Goal: Information Seeking & Learning: Learn about a topic

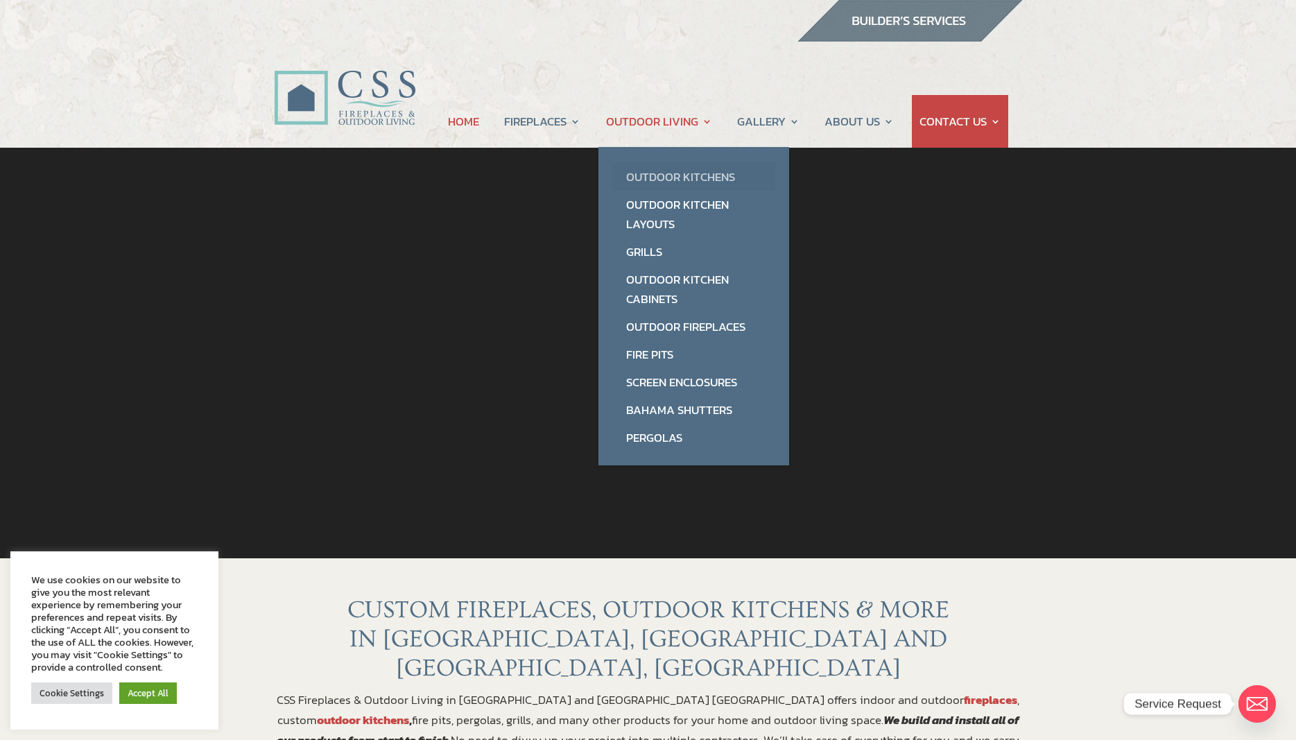
click at [666, 175] on link "Outdoor Kitchens" at bounding box center [693, 177] width 163 height 28
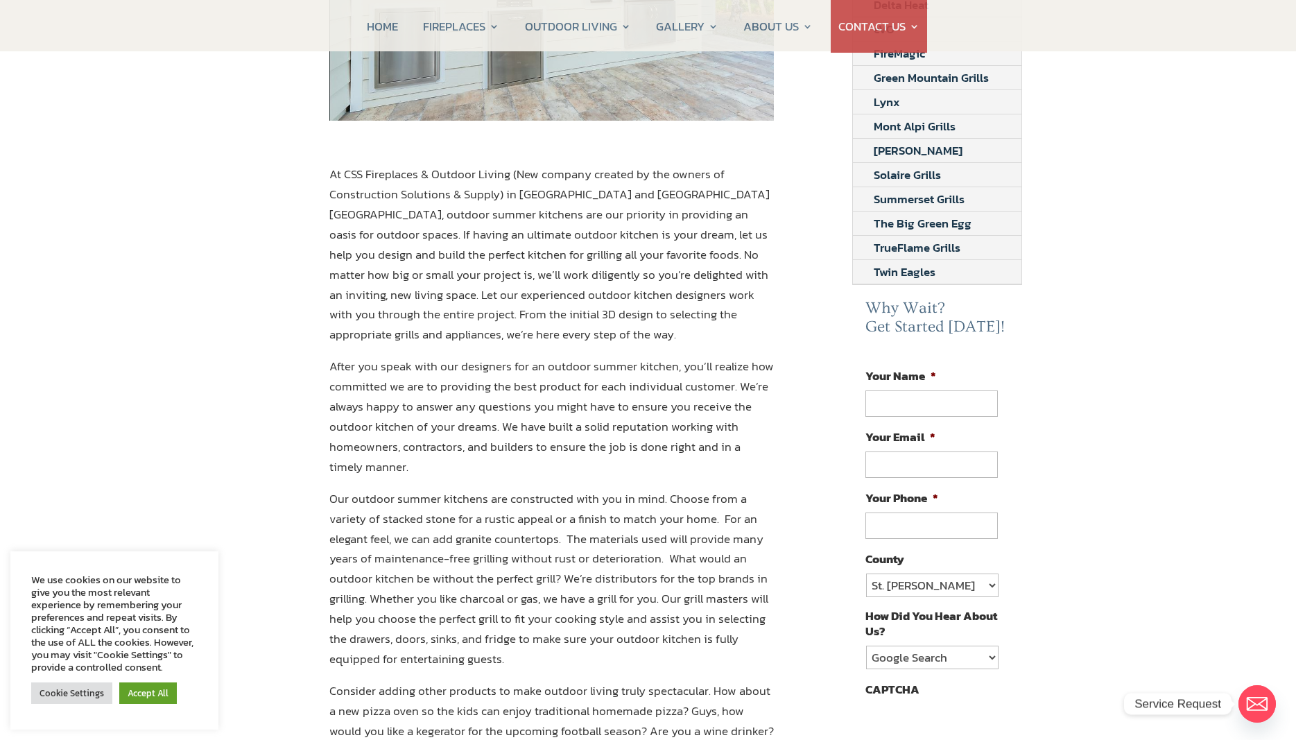
scroll to position [71, 0]
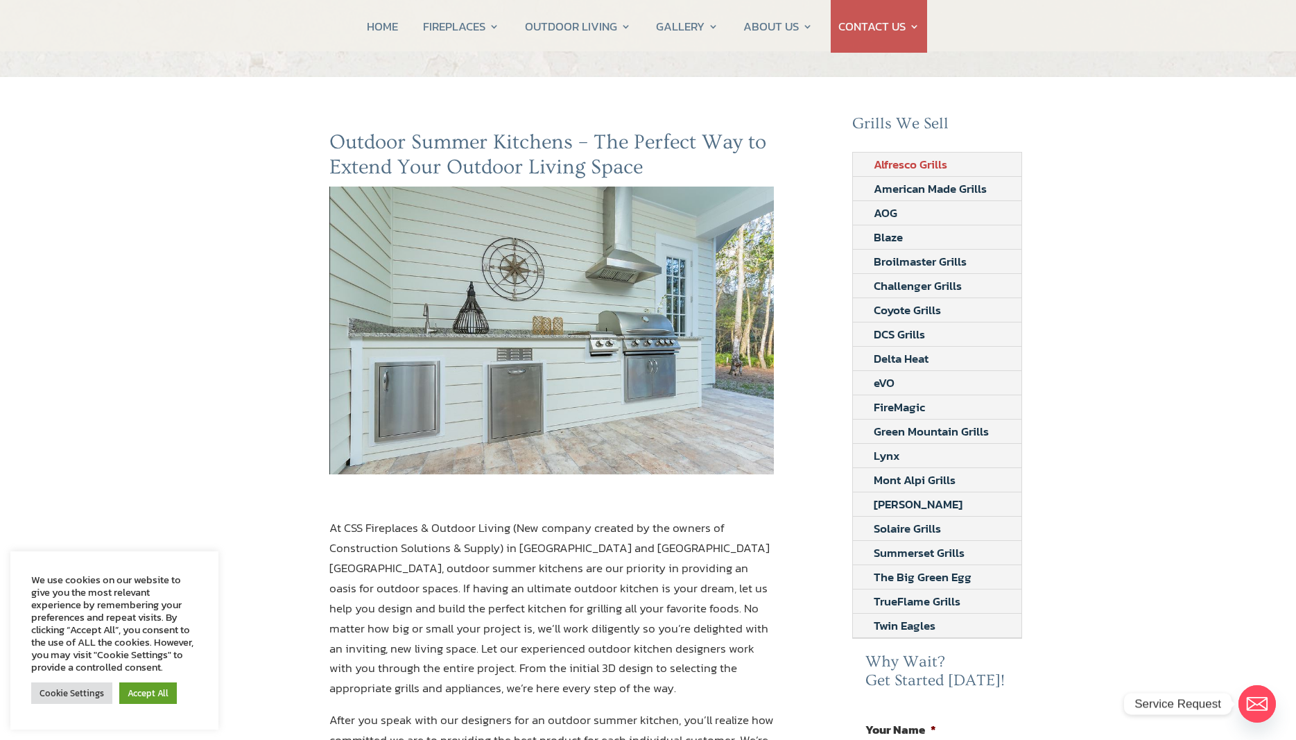
click at [901, 164] on link "Alfresco Grills" at bounding box center [910, 165] width 115 height 24
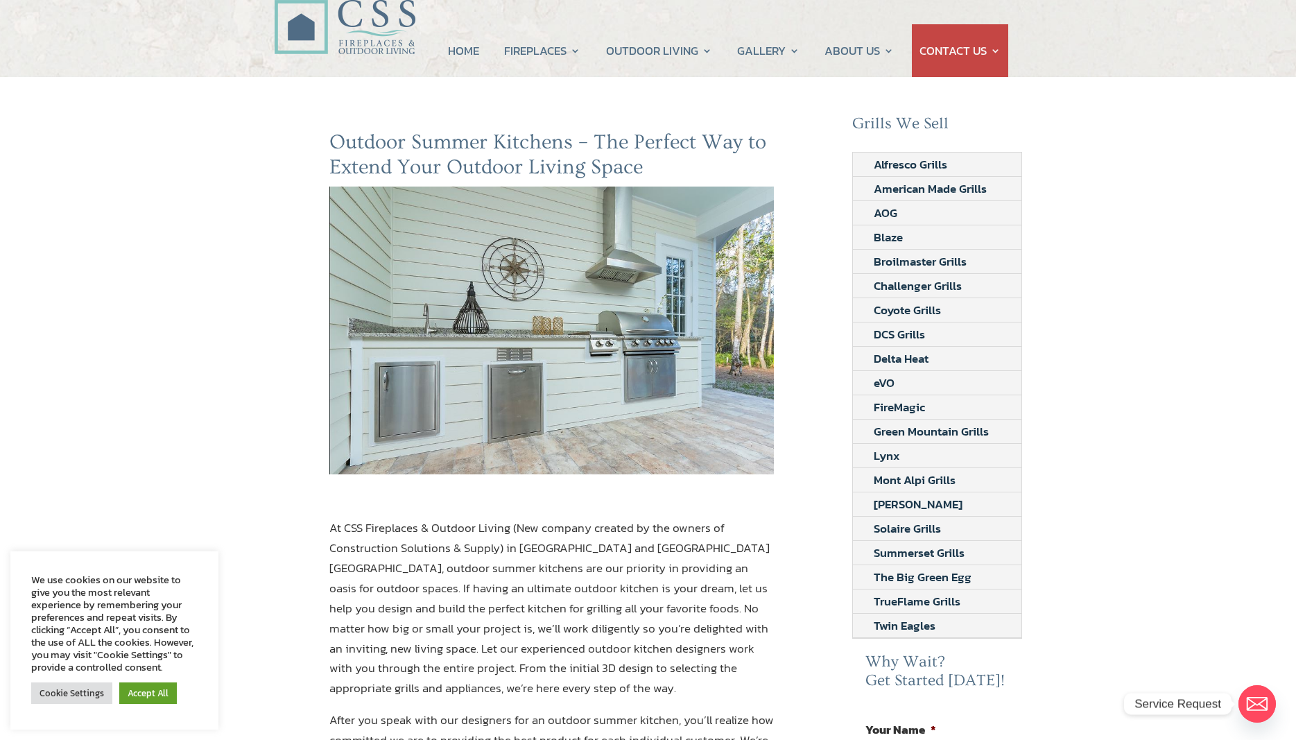
scroll to position [0, 0]
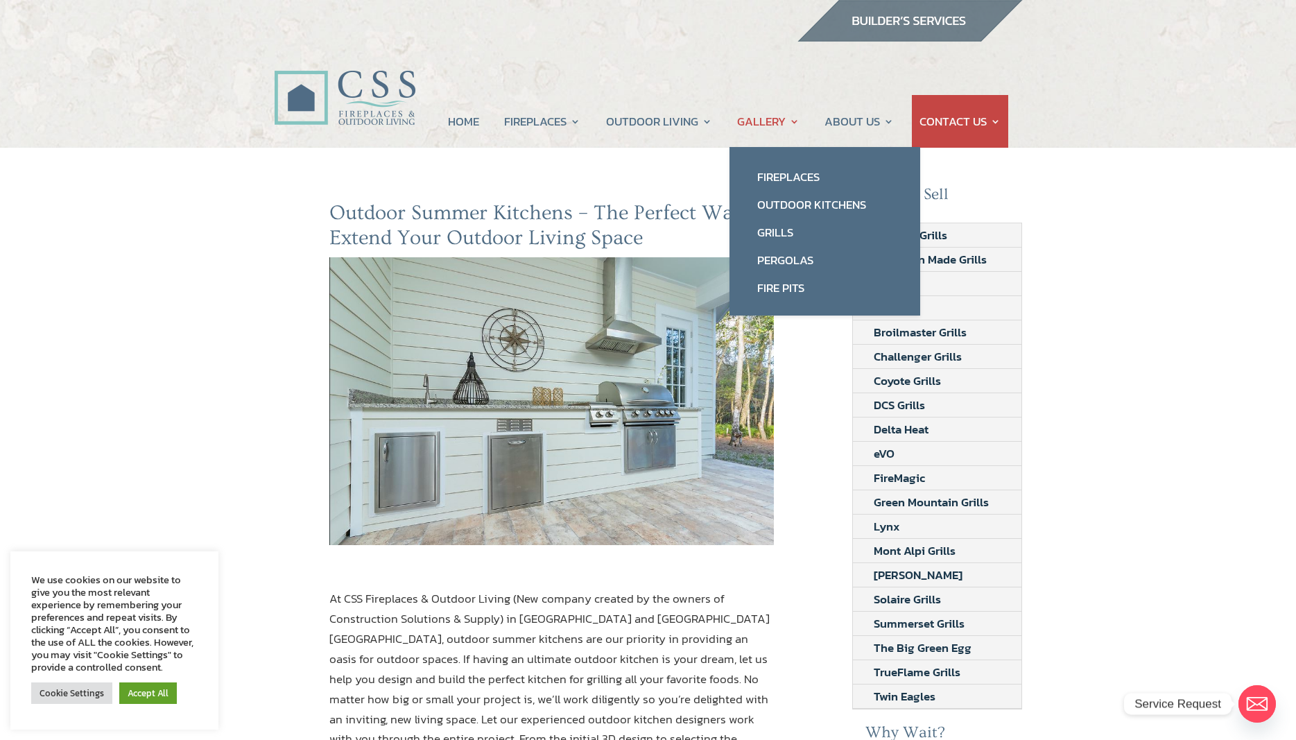
click at [774, 121] on link "GALLERY" at bounding box center [768, 121] width 62 height 53
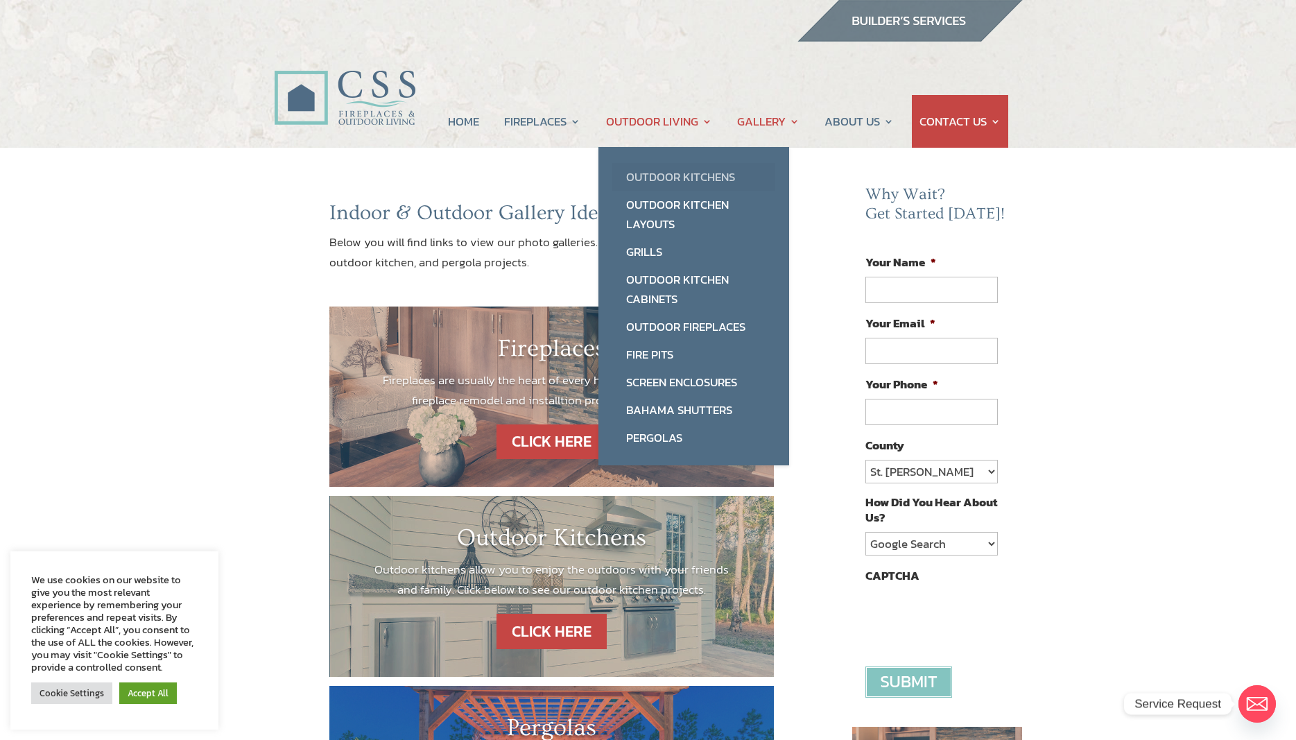
click at [664, 173] on link "Outdoor Kitchens" at bounding box center [693, 177] width 163 height 28
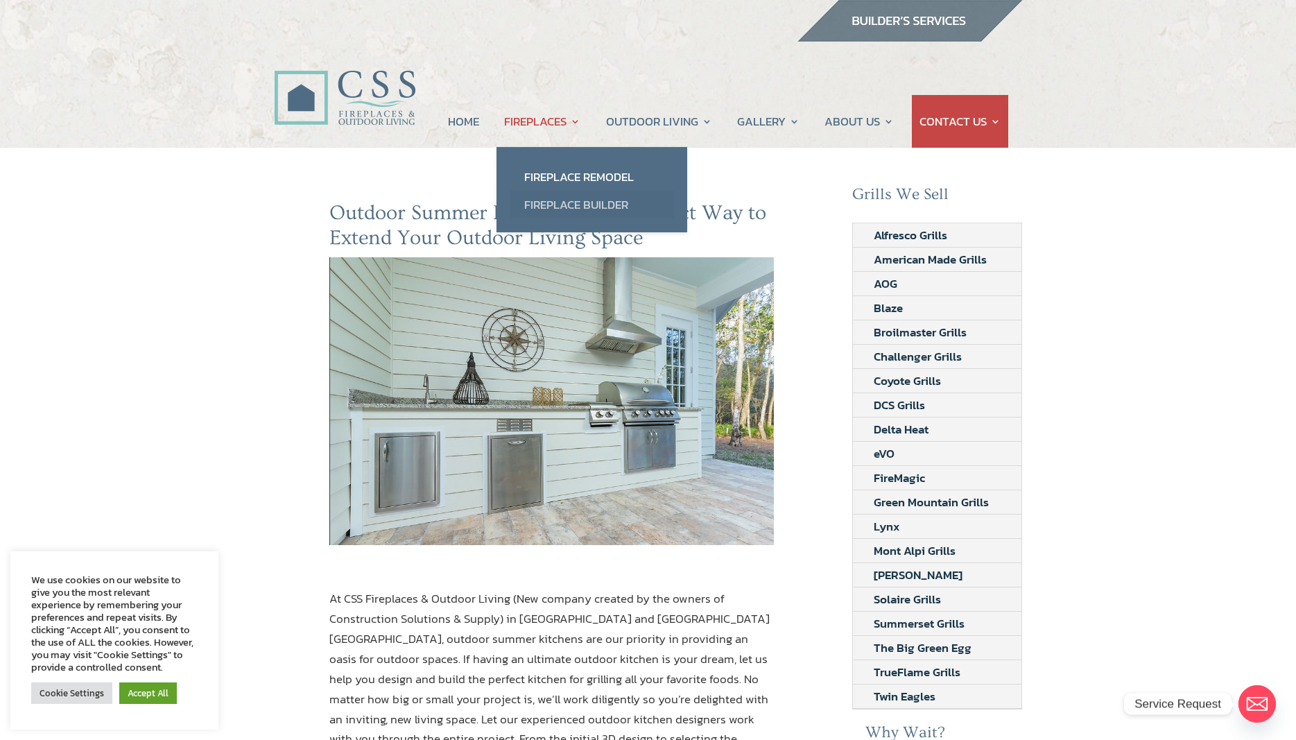
click at [546, 202] on link "Fireplace Builder" at bounding box center [591, 205] width 163 height 28
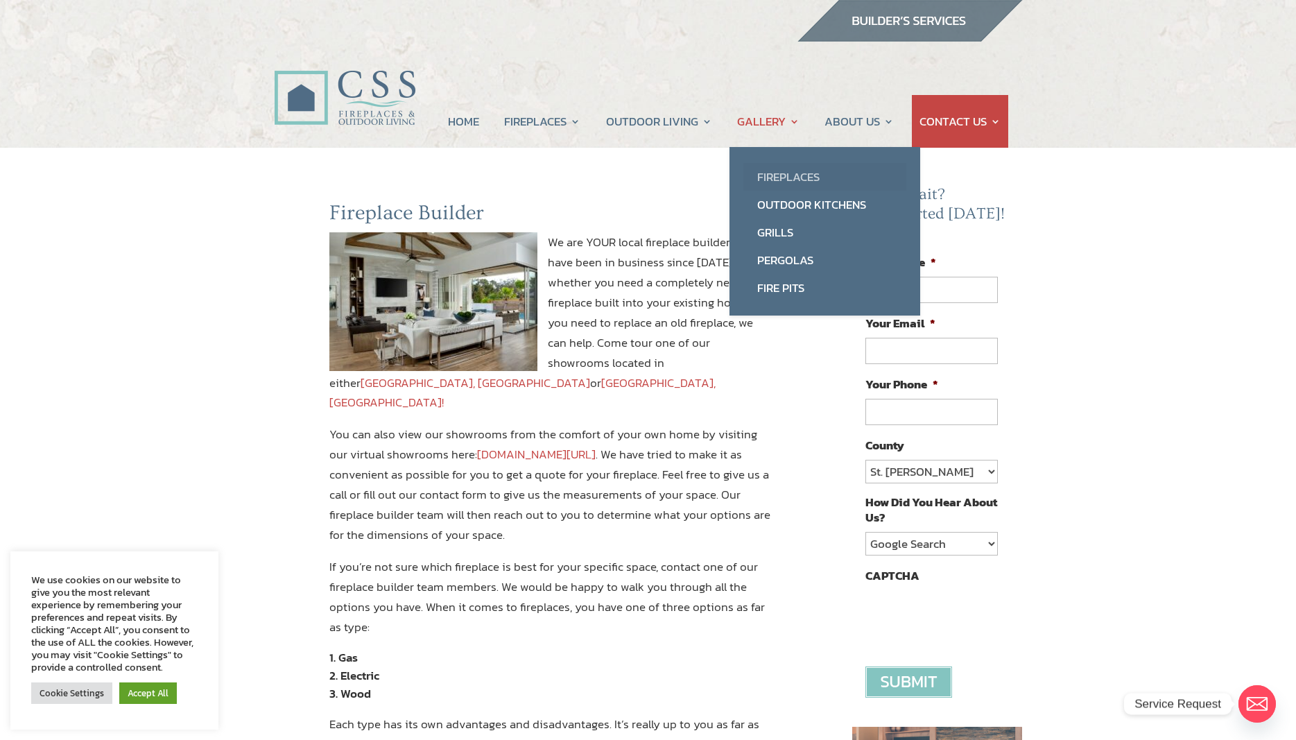
click at [771, 170] on link "Fireplaces" at bounding box center [824, 177] width 163 height 28
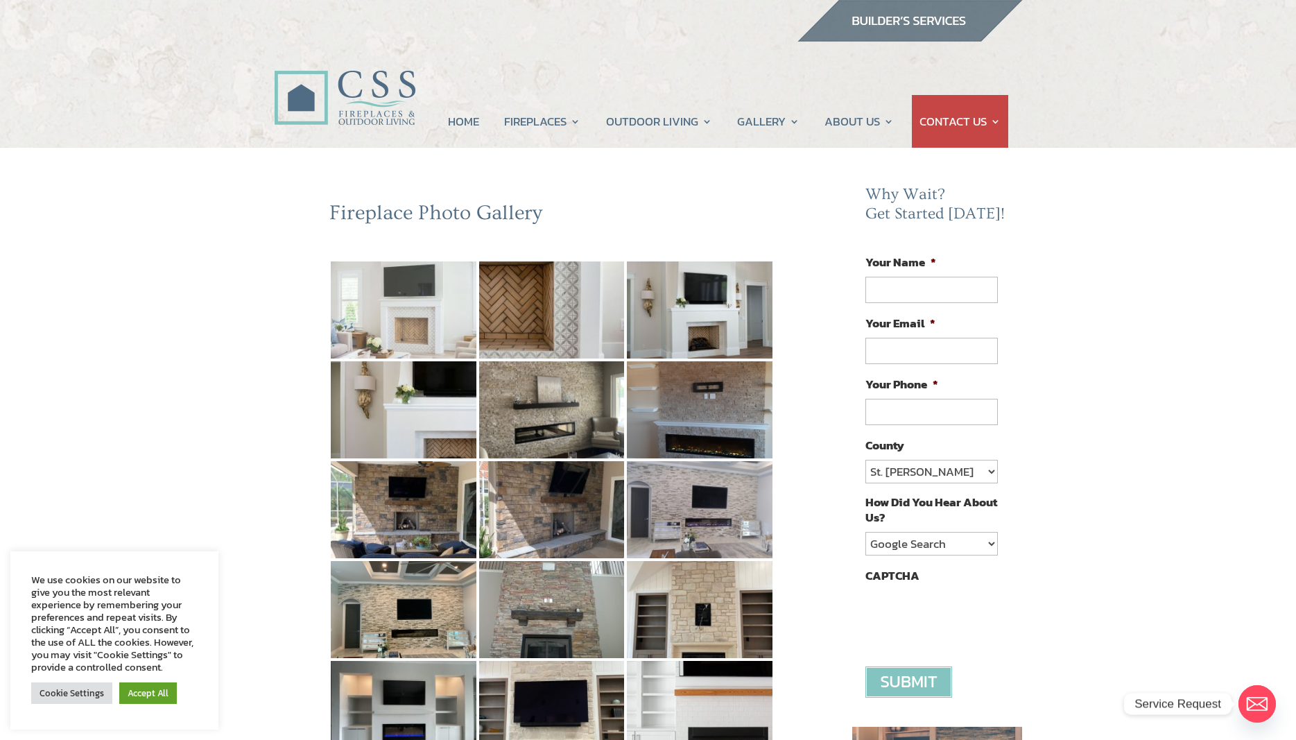
click at [401, 313] on img at bounding box center [404, 309] width 146 height 97
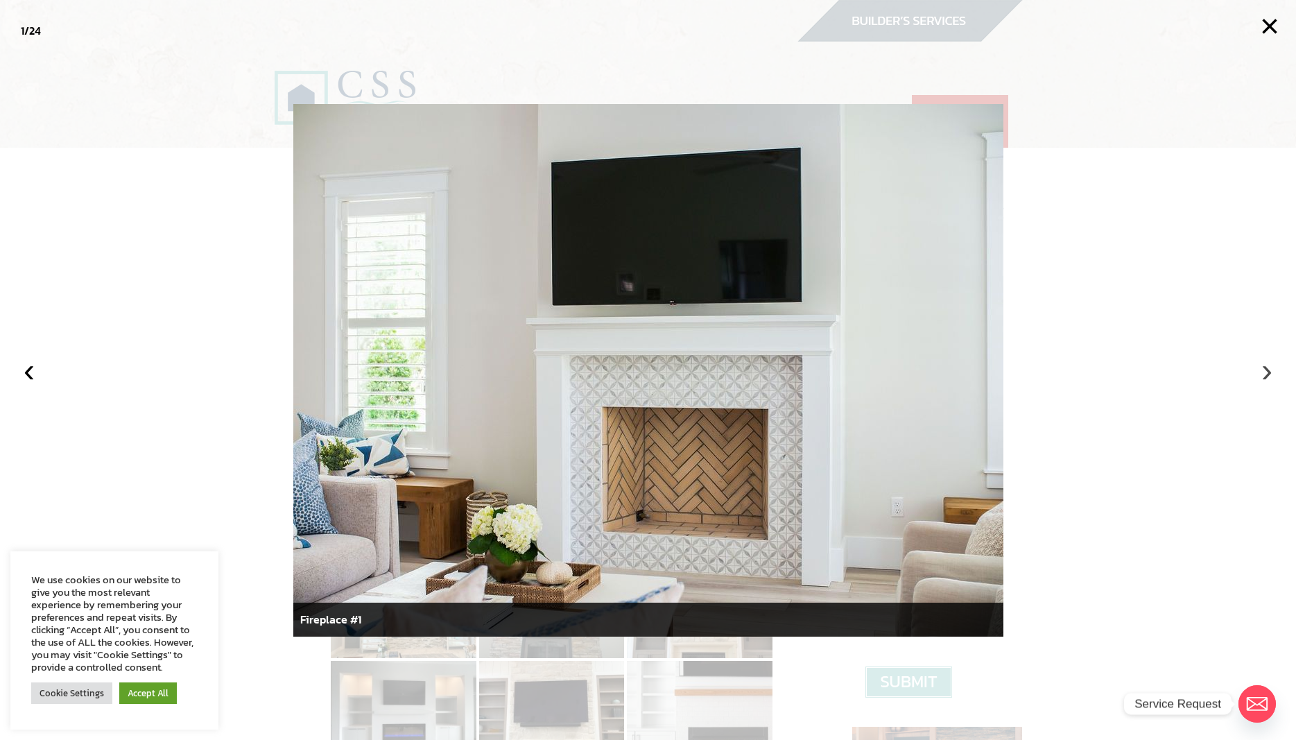
click at [1267, 374] on button "›" at bounding box center [1267, 370] width 31 height 31
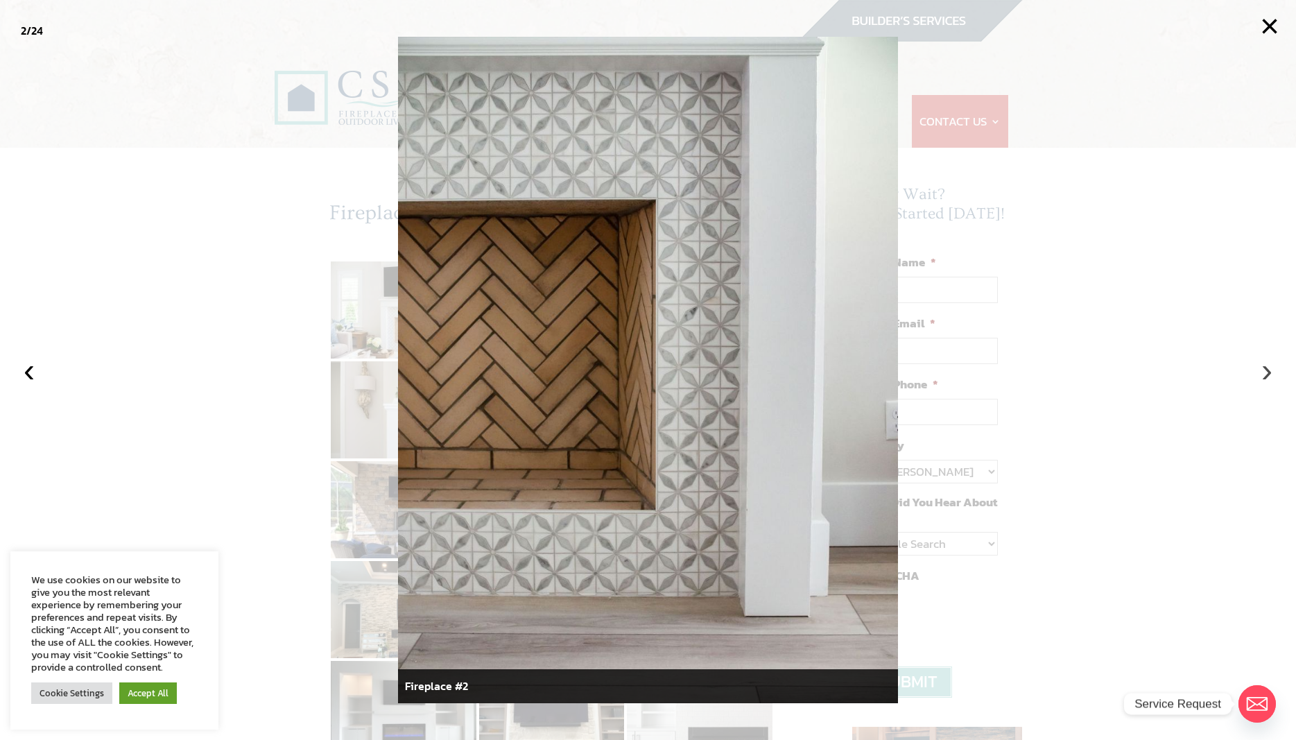
click at [1267, 374] on button "›" at bounding box center [1267, 370] width 31 height 31
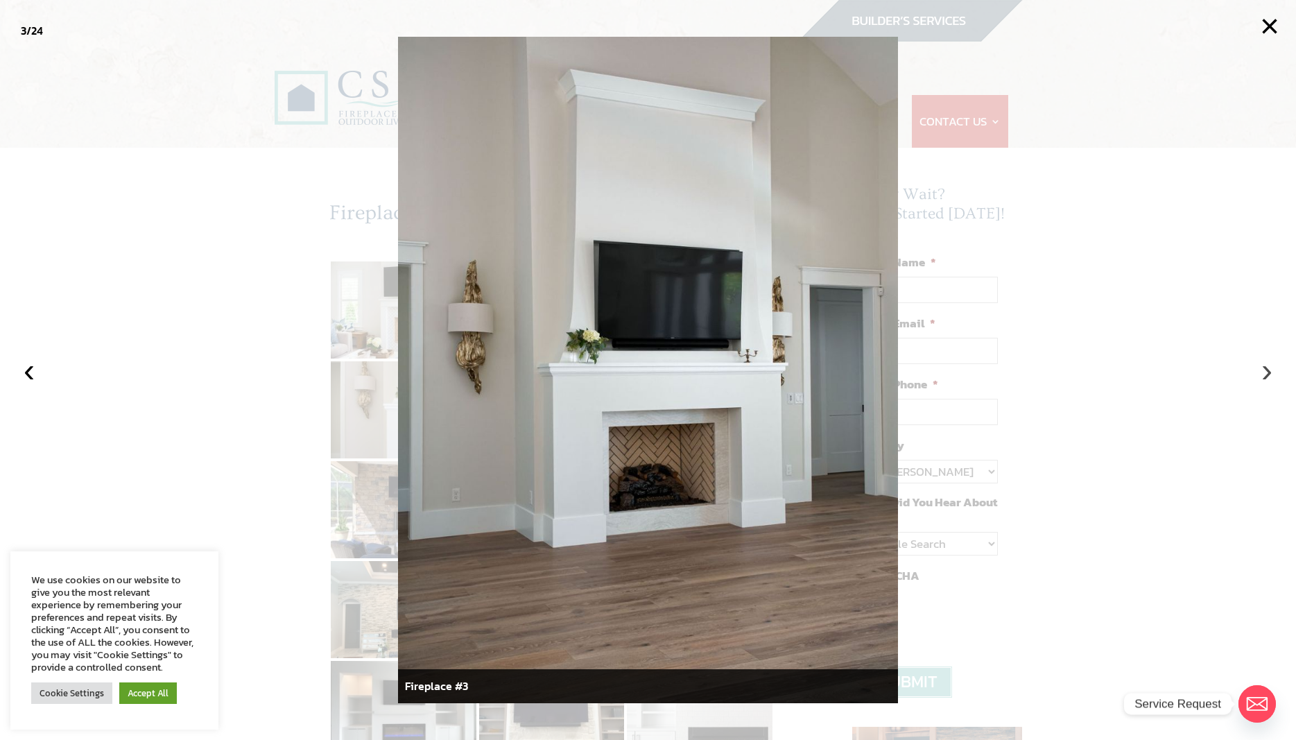
click at [1267, 374] on button "›" at bounding box center [1267, 370] width 31 height 31
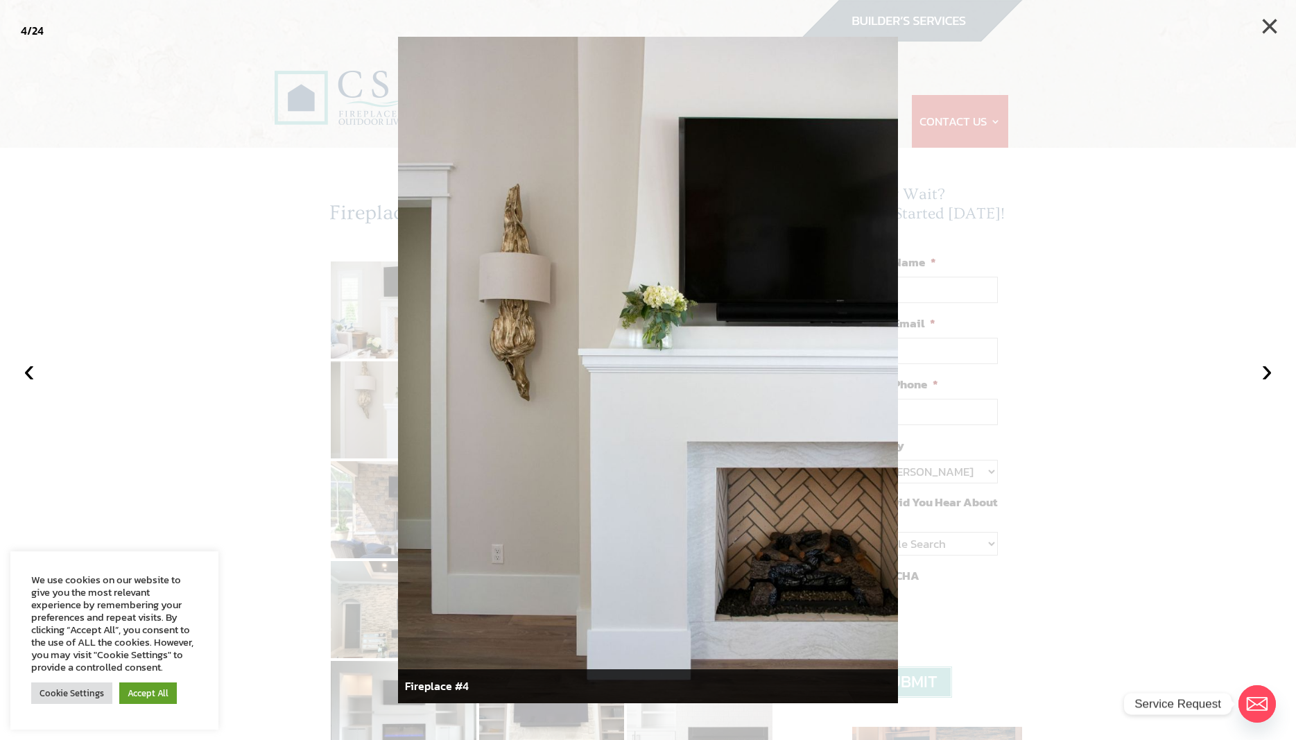
click at [1270, 22] on button "×" at bounding box center [1269, 26] width 31 height 31
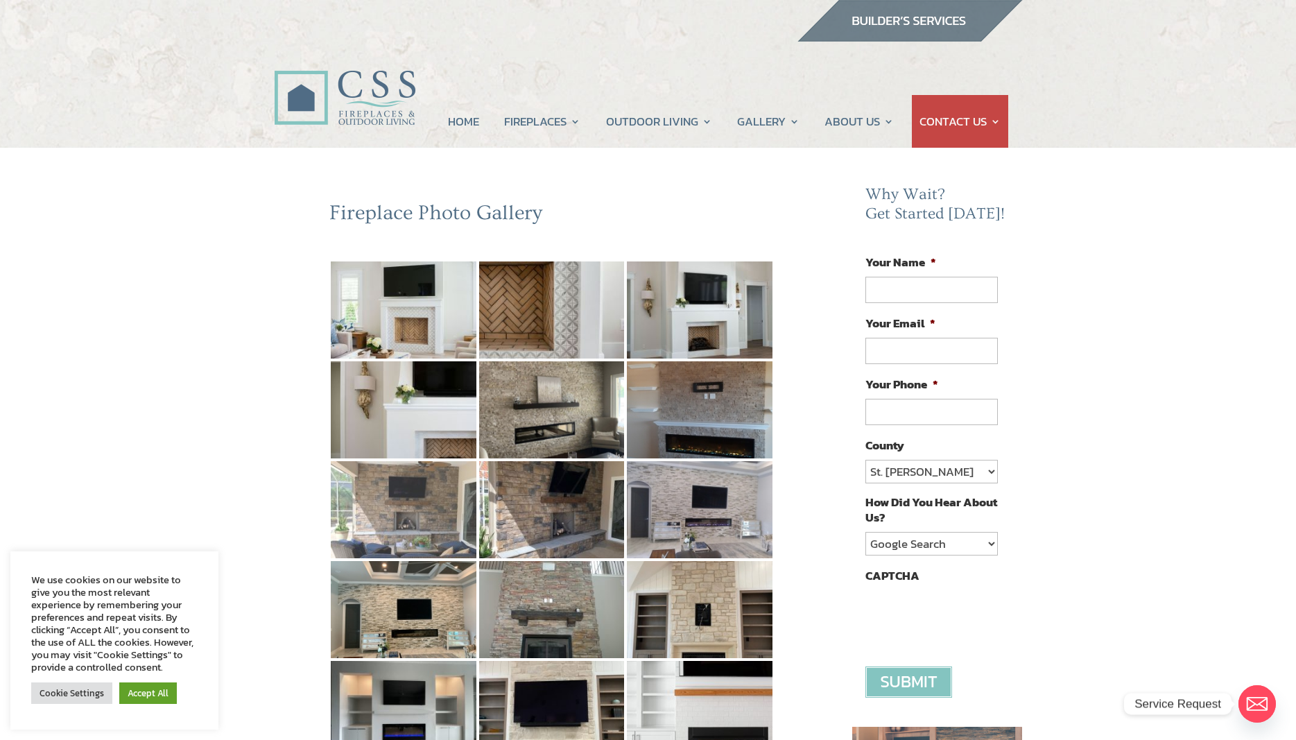
click at [417, 500] on img at bounding box center [404, 509] width 146 height 97
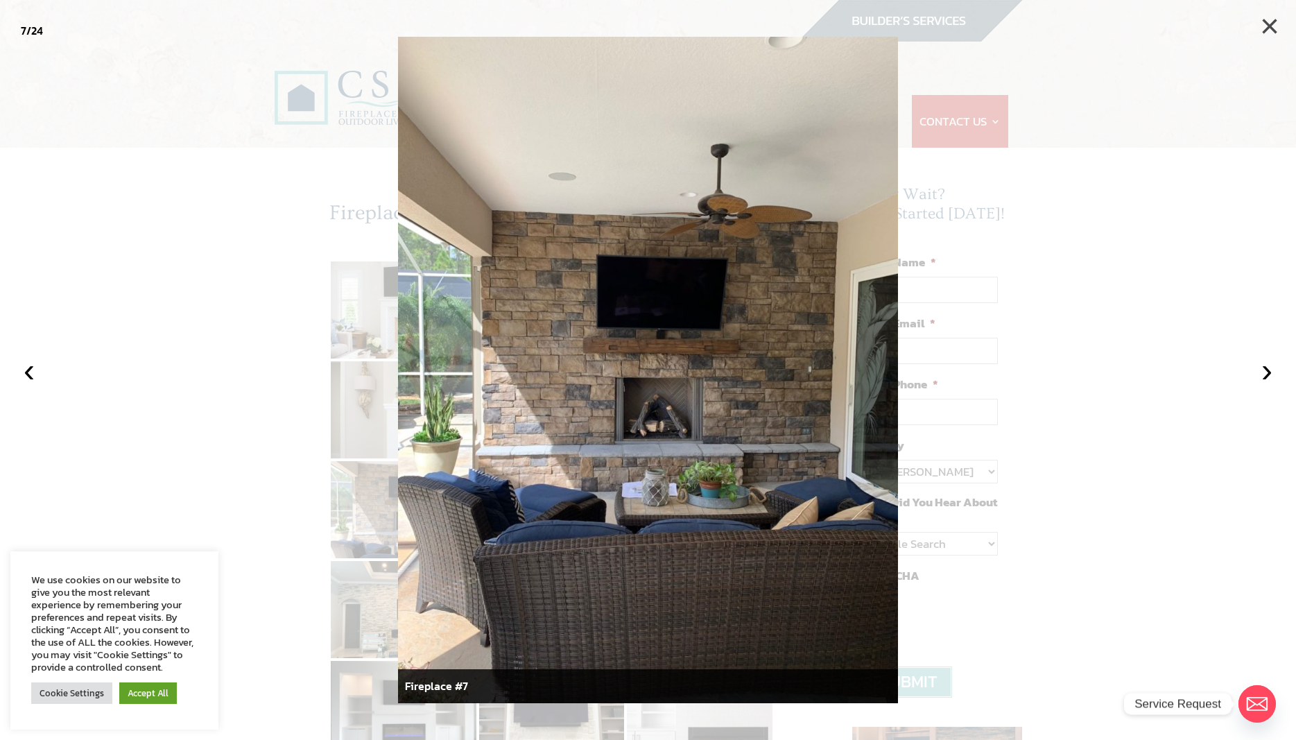
click at [1268, 23] on button "×" at bounding box center [1269, 26] width 31 height 31
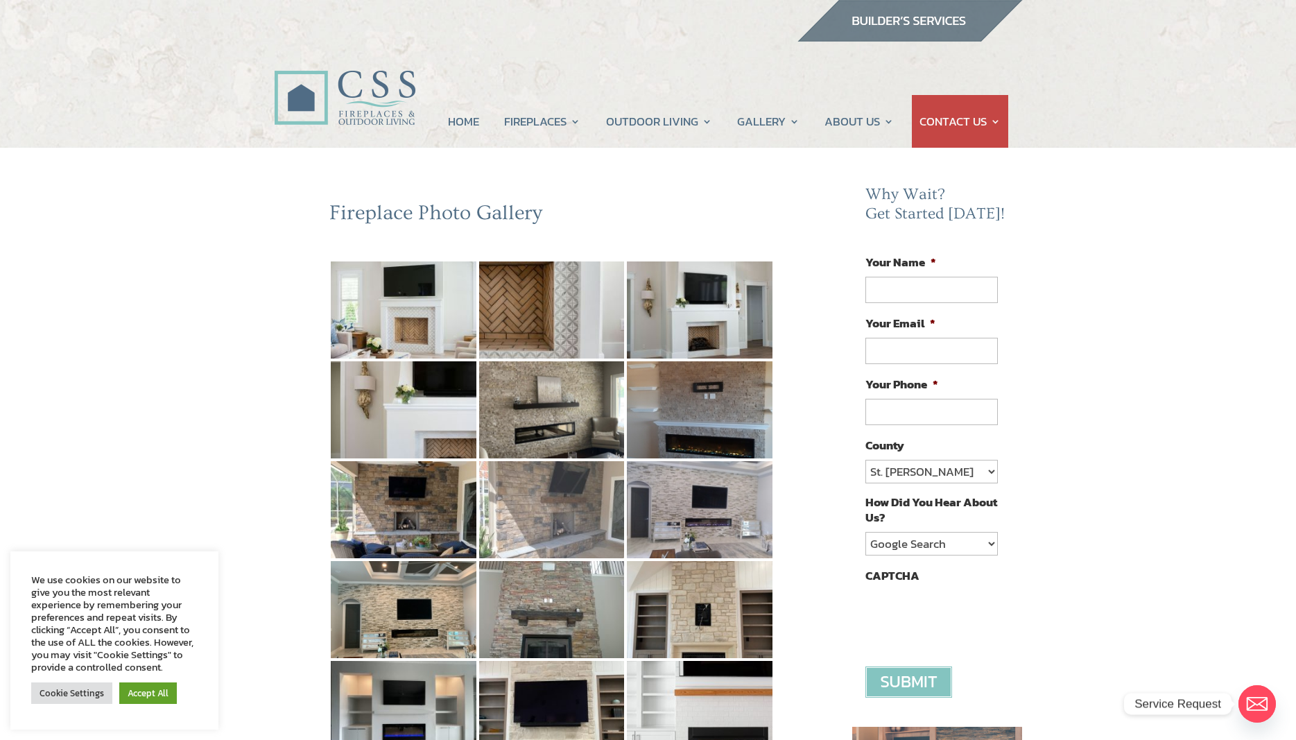
click at [530, 492] on img at bounding box center [552, 509] width 146 height 97
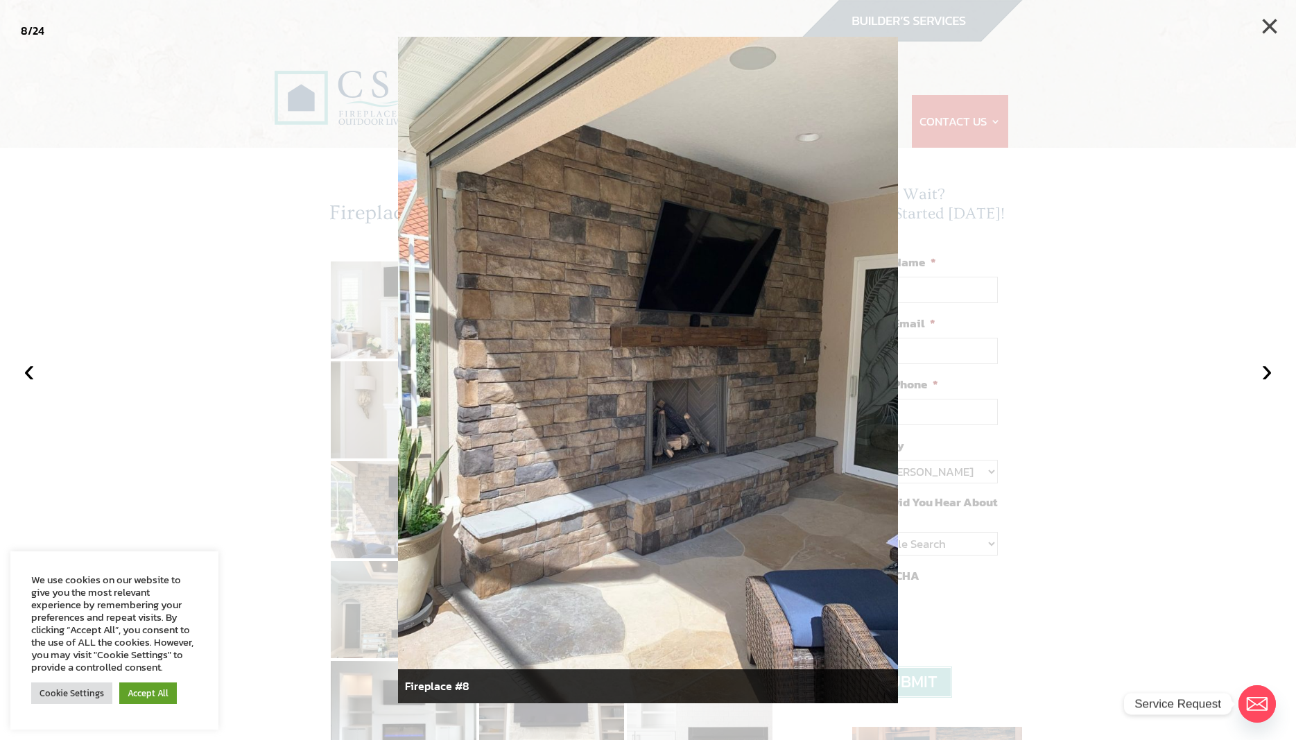
click at [1267, 23] on button "×" at bounding box center [1269, 26] width 31 height 31
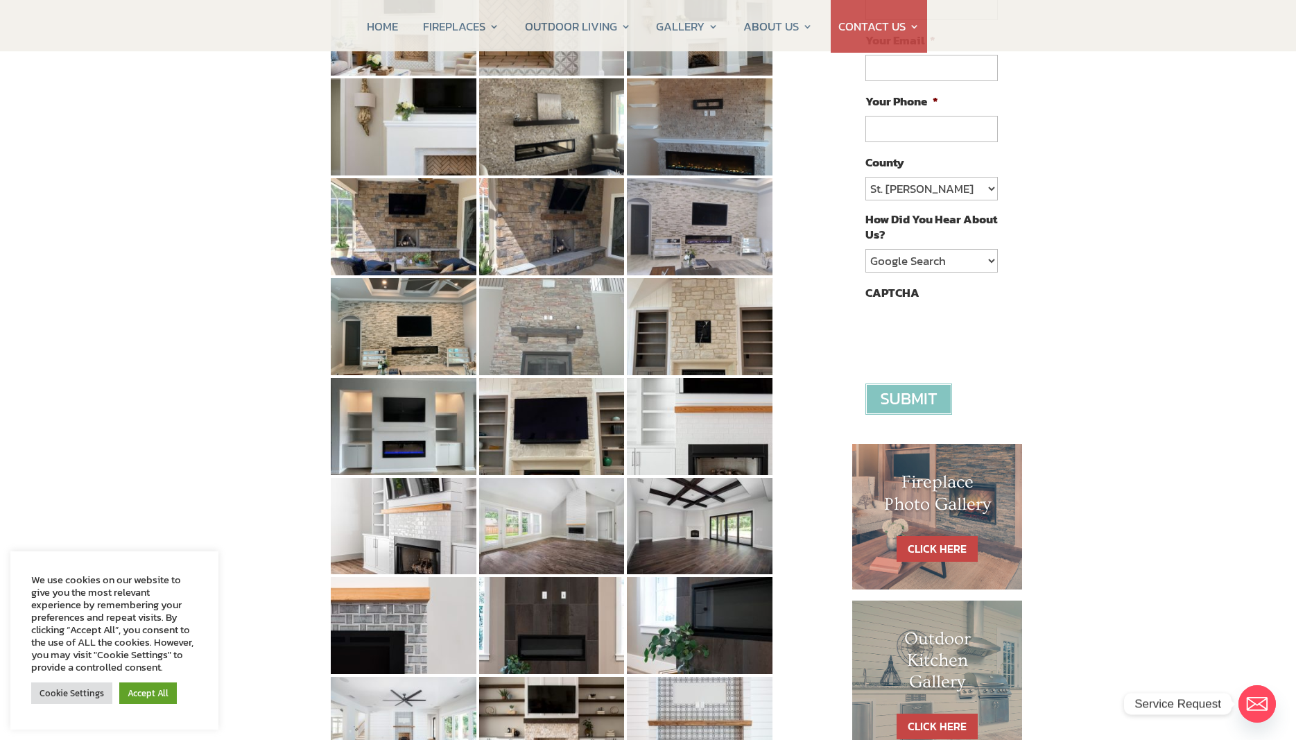
scroll to position [566, 0]
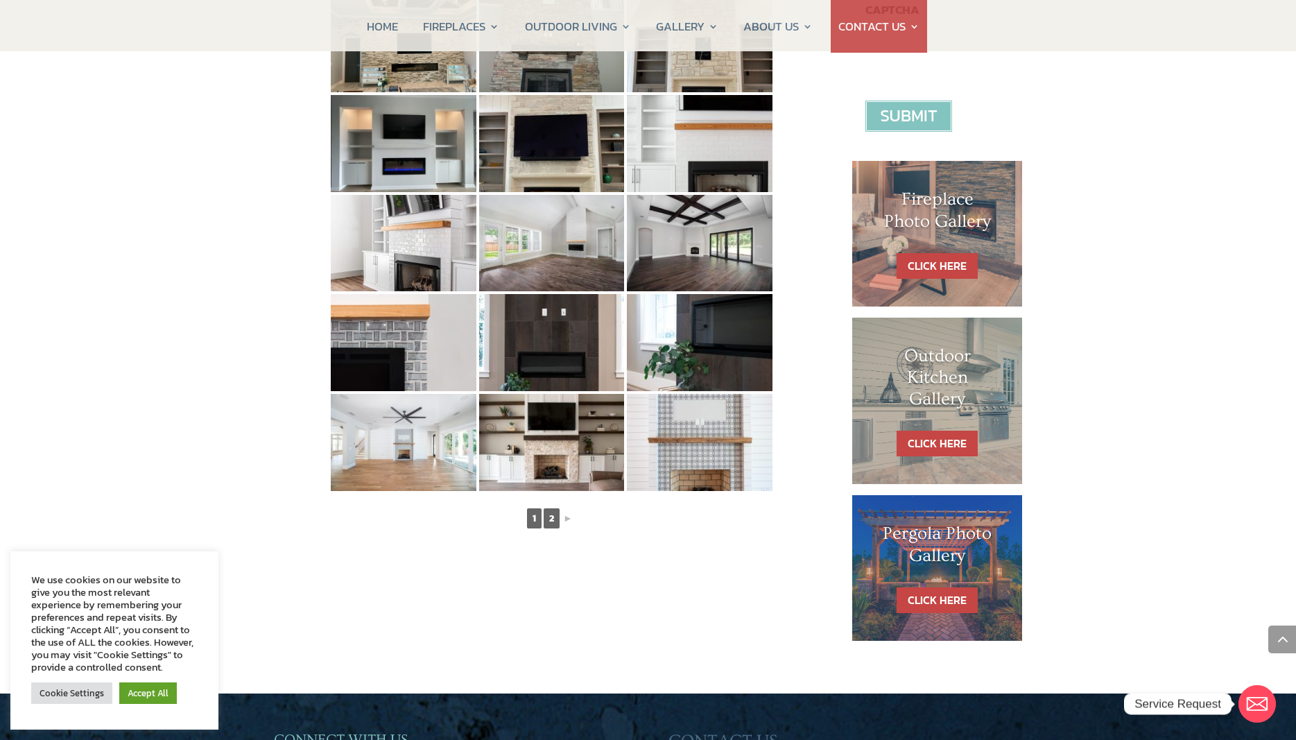
click at [553, 521] on link "2" at bounding box center [552, 518] width 16 height 20
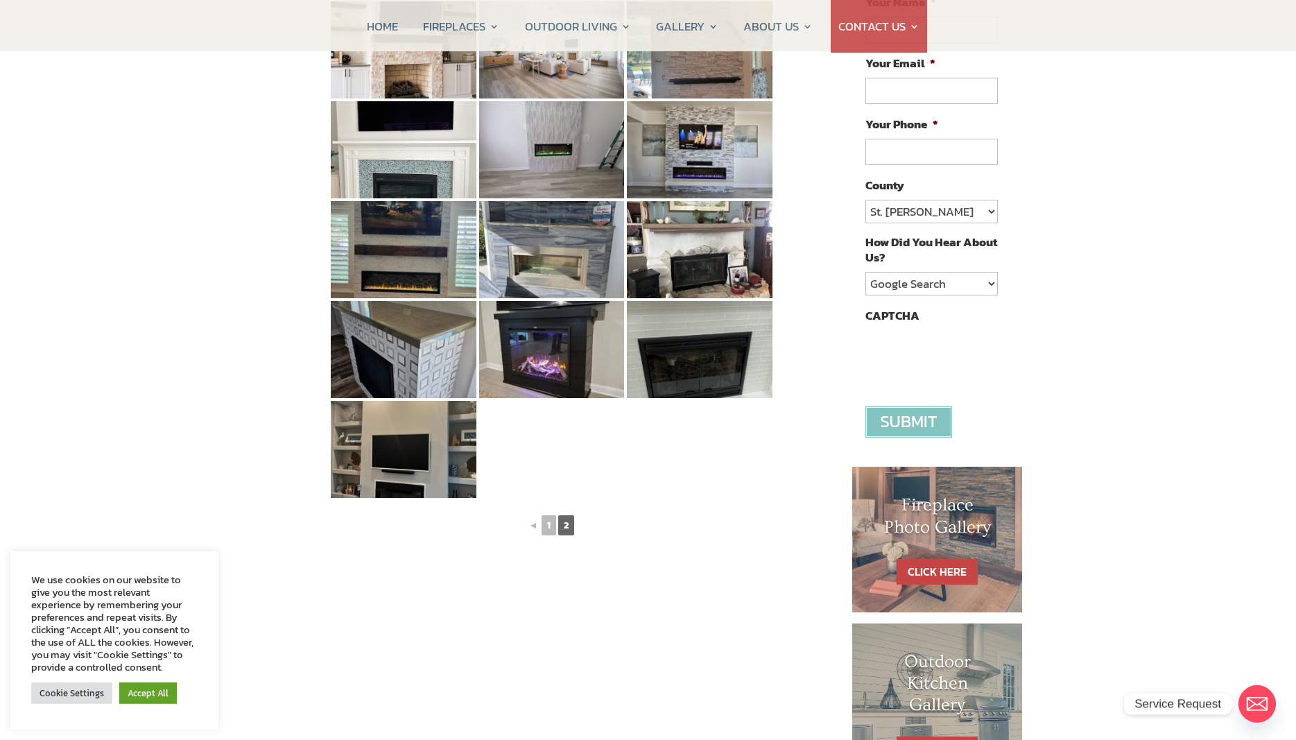
scroll to position [212, 0]
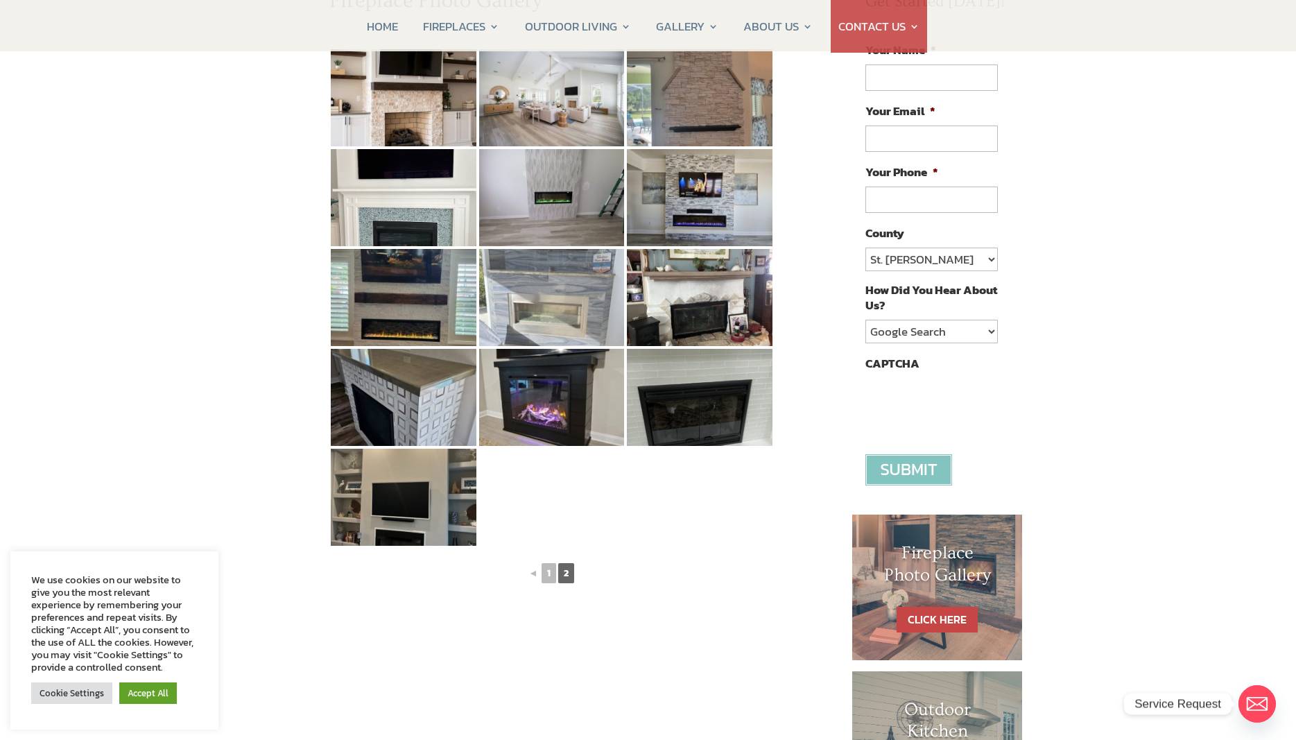
click at [571, 291] on img at bounding box center [552, 297] width 146 height 97
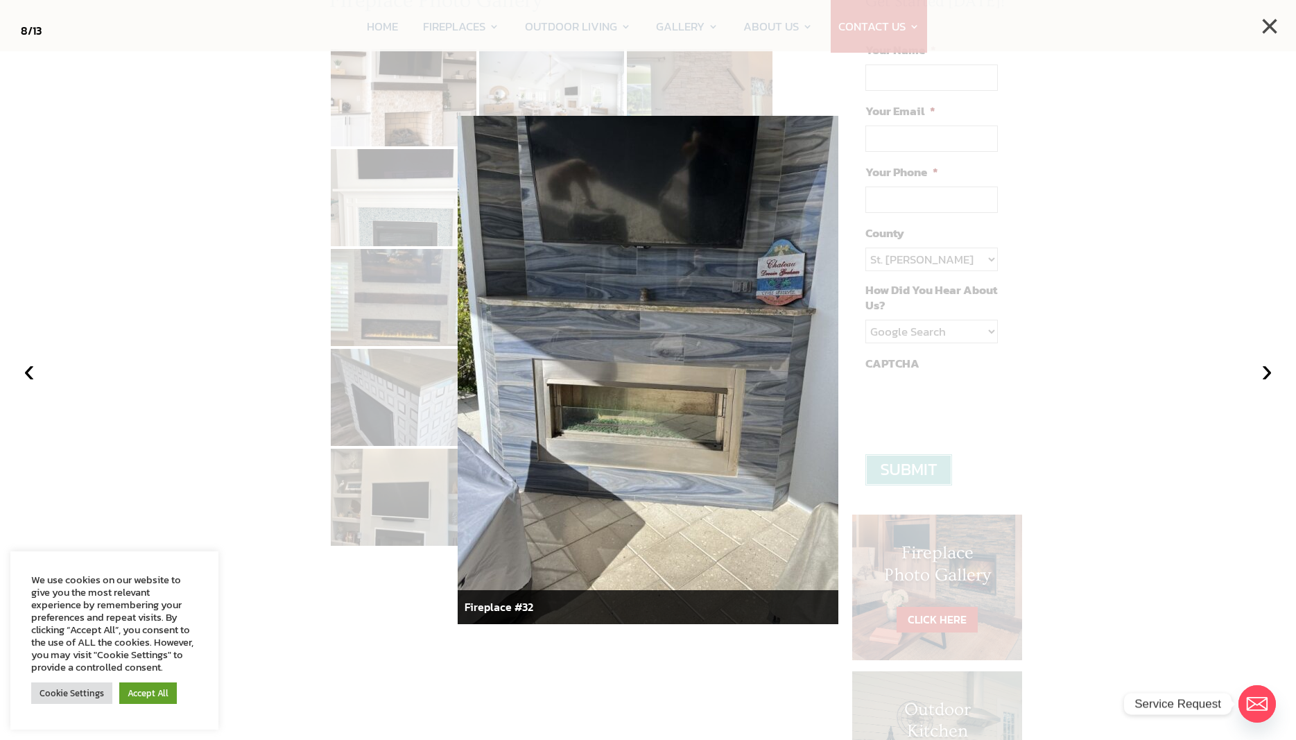
click at [1274, 24] on button "×" at bounding box center [1269, 26] width 31 height 31
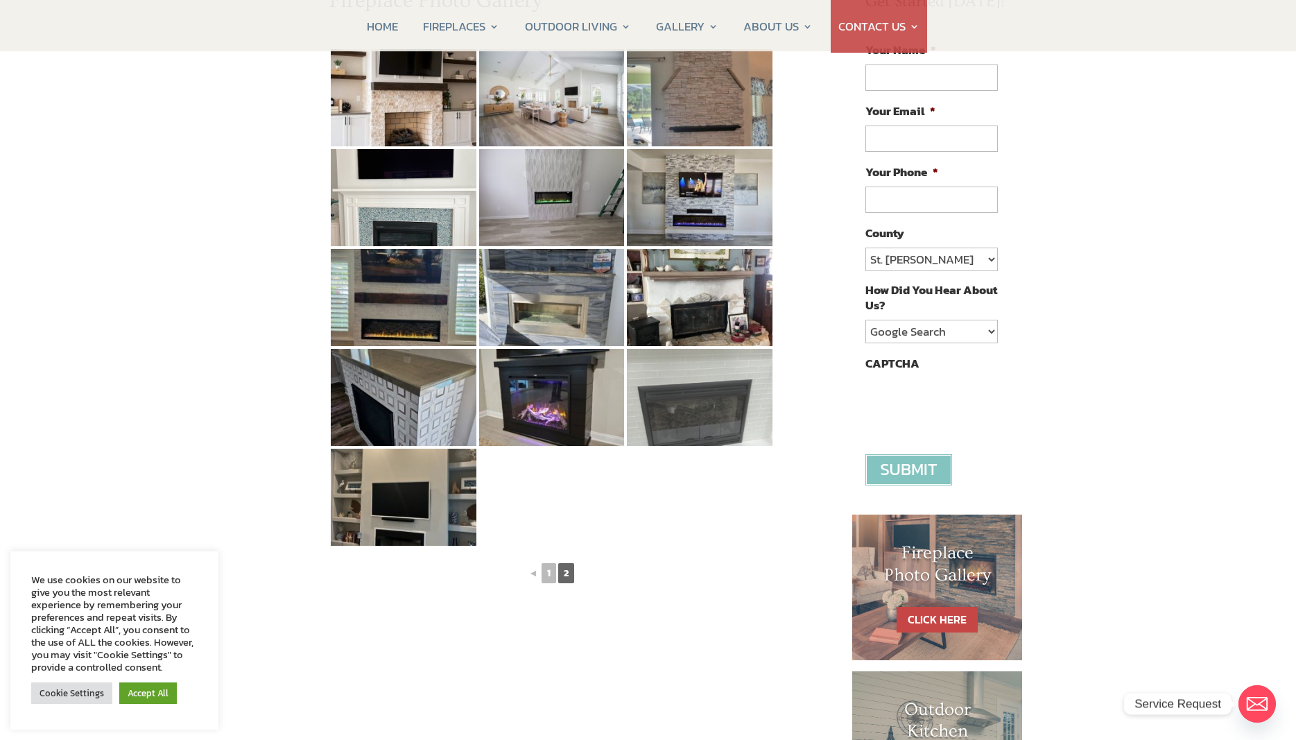
click at [732, 430] on img at bounding box center [700, 397] width 146 height 97
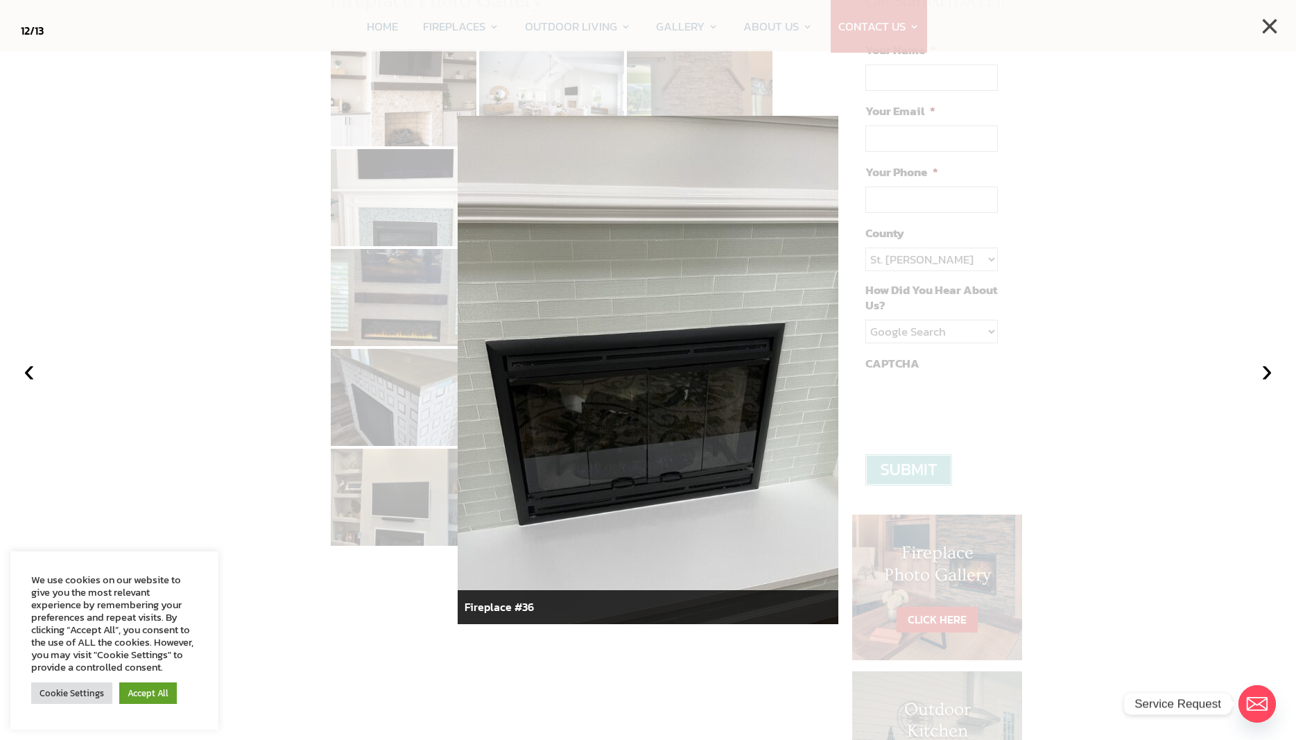
click at [1266, 26] on button "×" at bounding box center [1269, 26] width 31 height 31
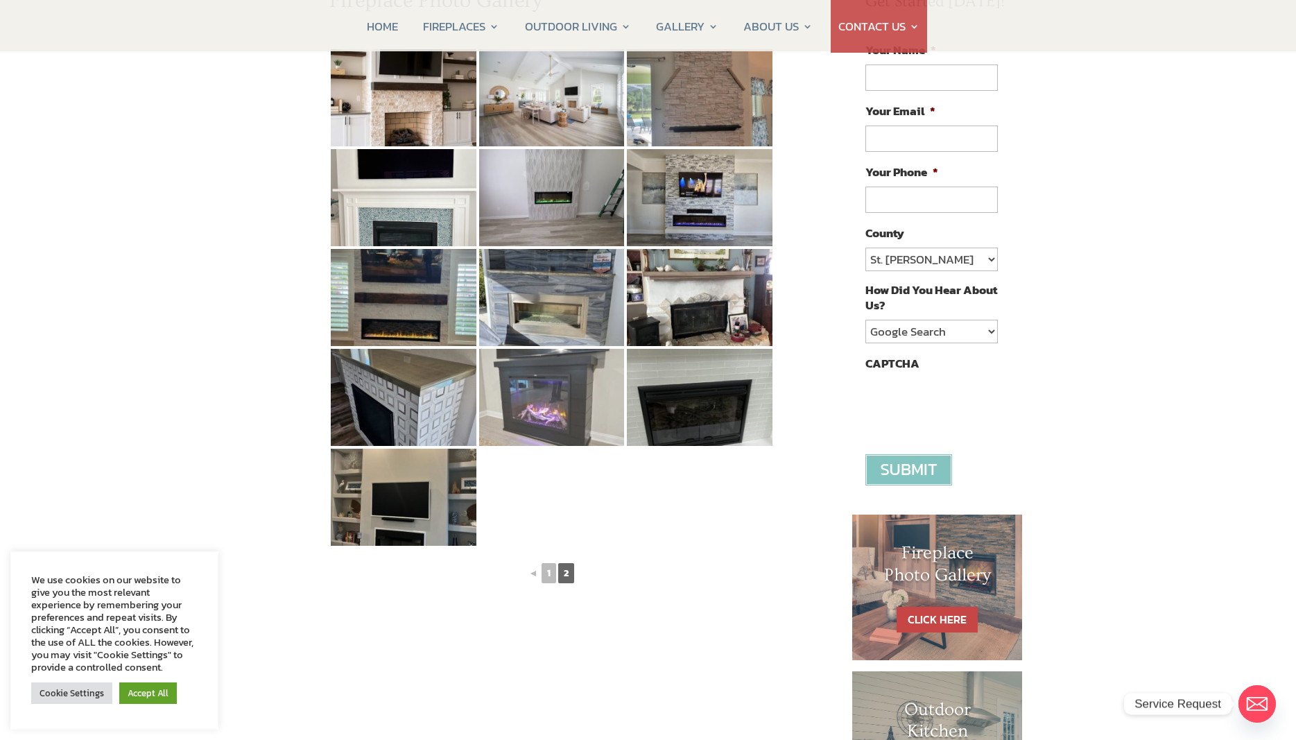
scroll to position [0, 0]
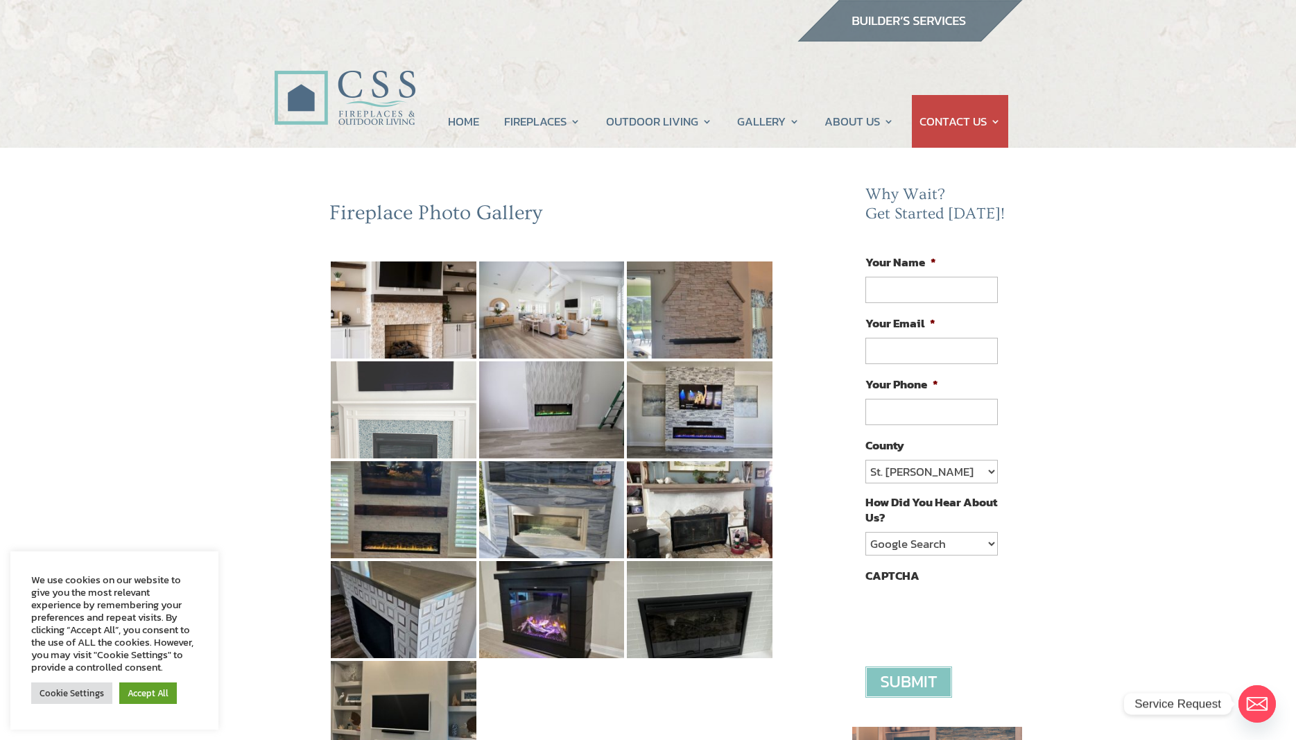
click at [424, 440] on img at bounding box center [404, 409] width 146 height 97
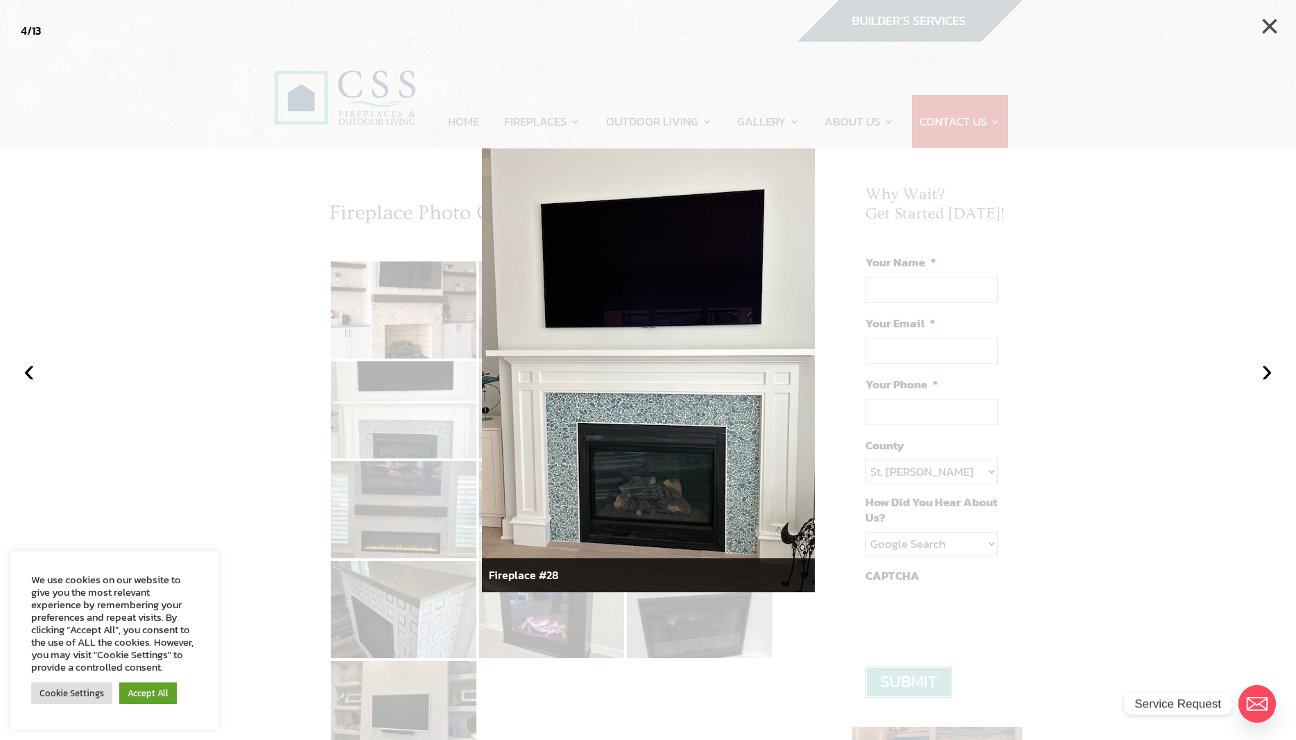
click at [1267, 24] on button "×" at bounding box center [1269, 26] width 31 height 31
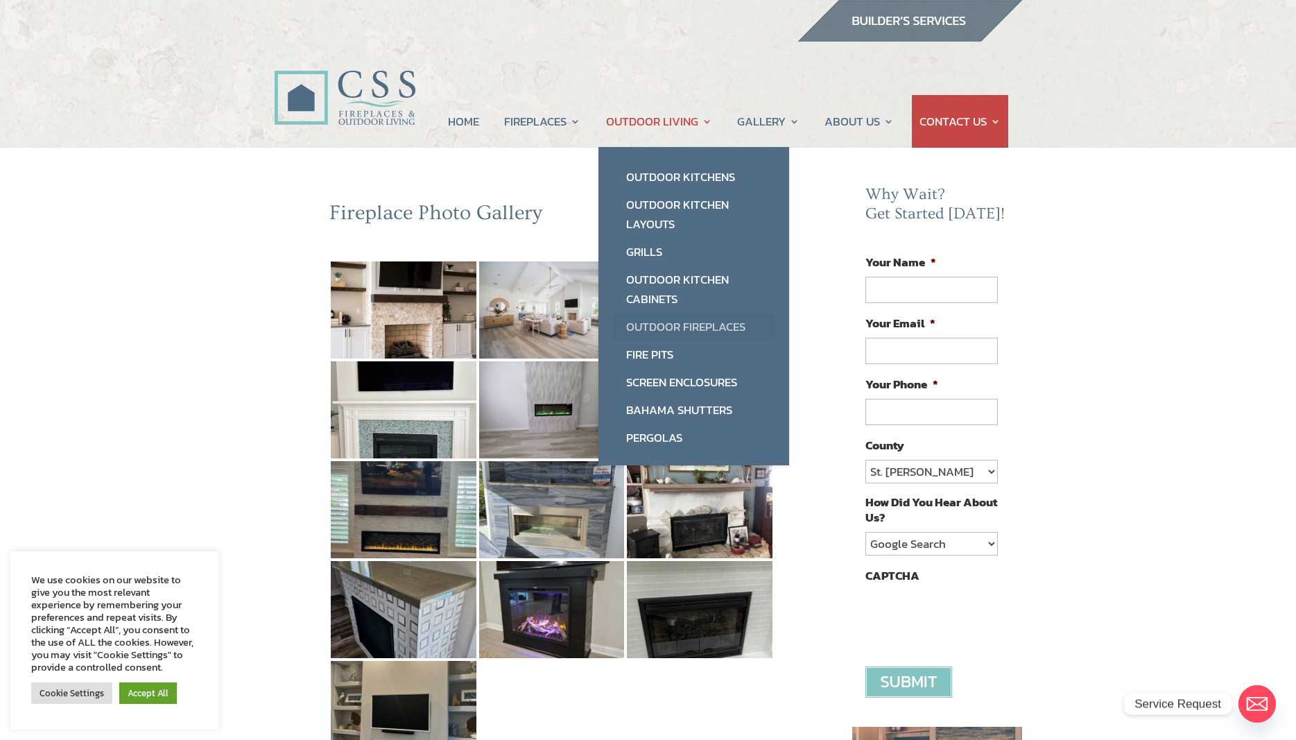
click at [665, 329] on link "Outdoor Fireplaces" at bounding box center [693, 327] width 163 height 28
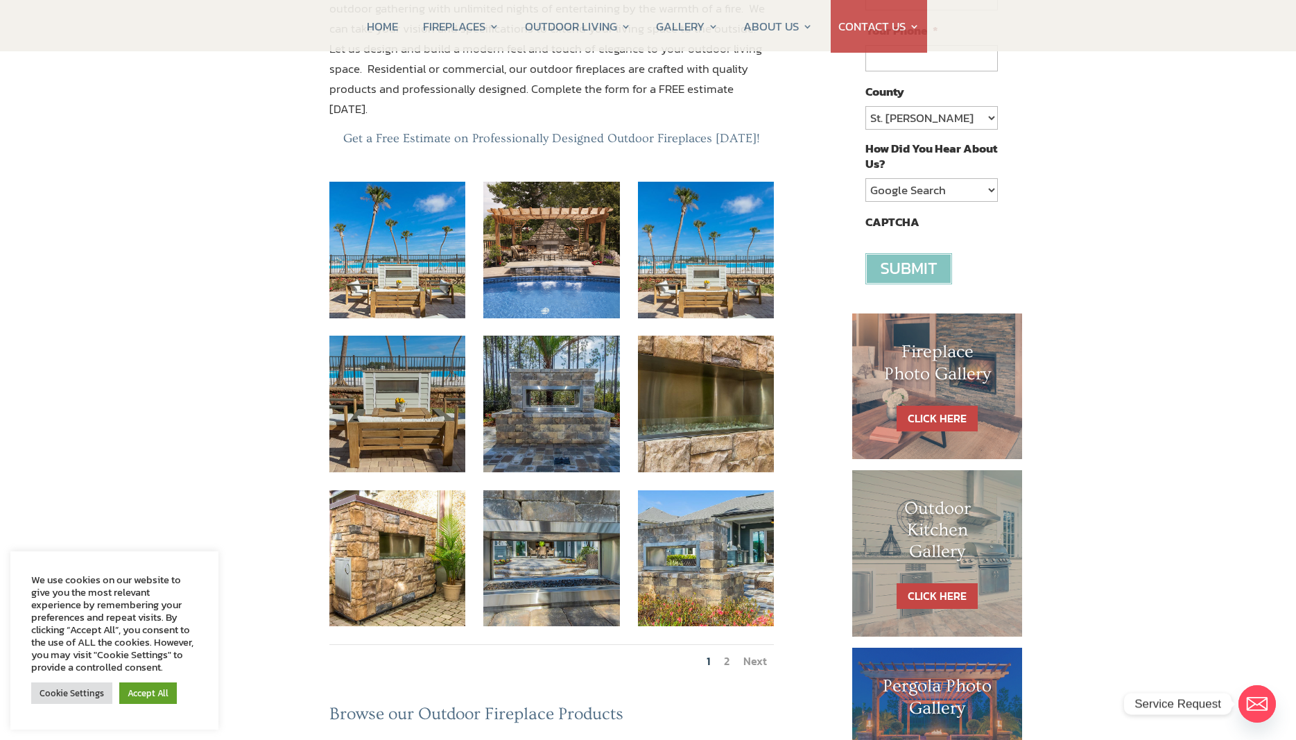
scroll to position [637, 0]
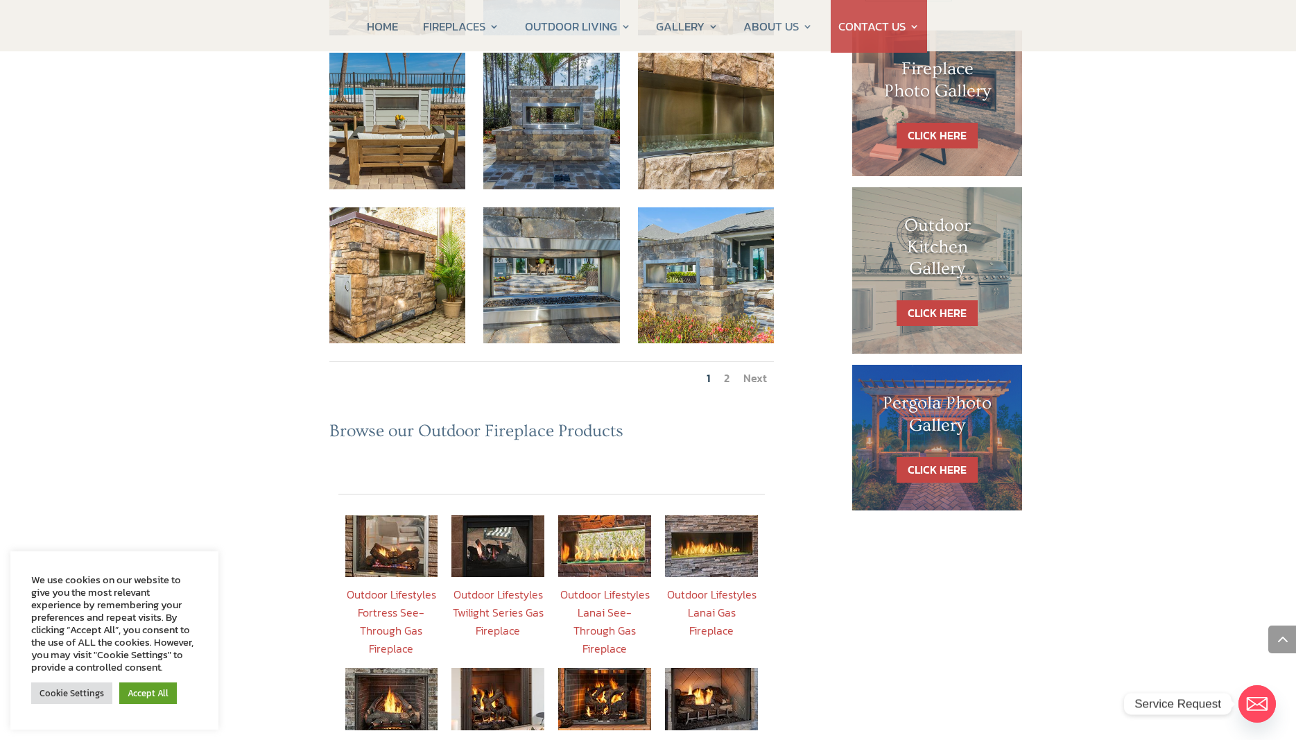
click at [759, 370] on link "Next" at bounding box center [755, 378] width 24 height 17
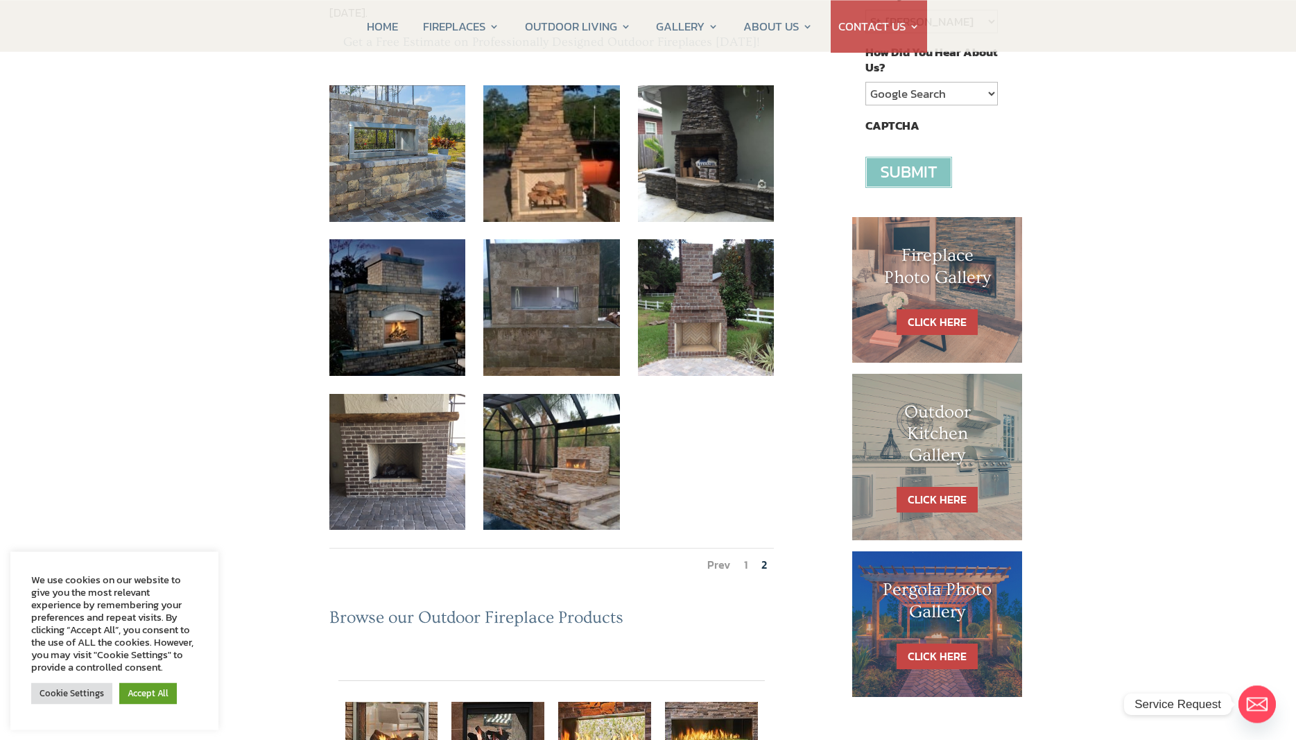
scroll to position [354, 0]
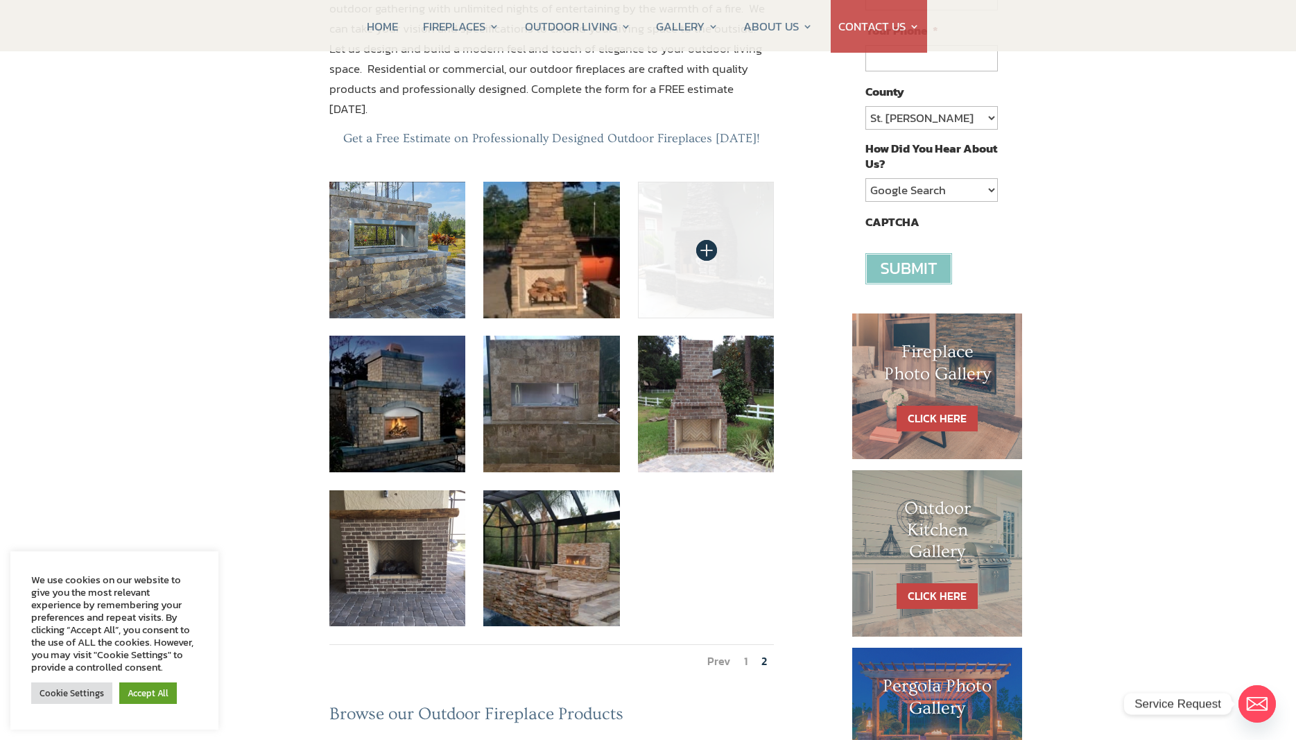
click at [689, 184] on img at bounding box center [706, 250] width 137 height 137
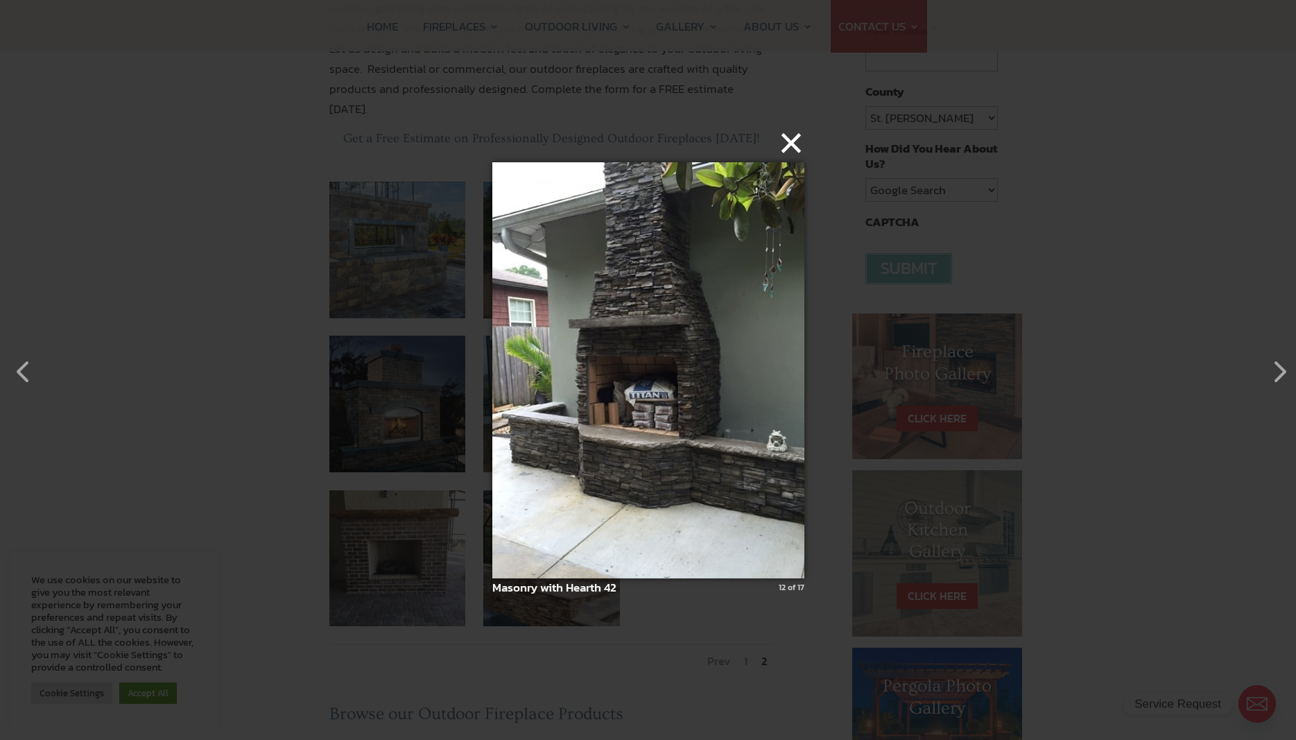
click at [797, 142] on button "×" at bounding box center [652, 143] width 312 height 31
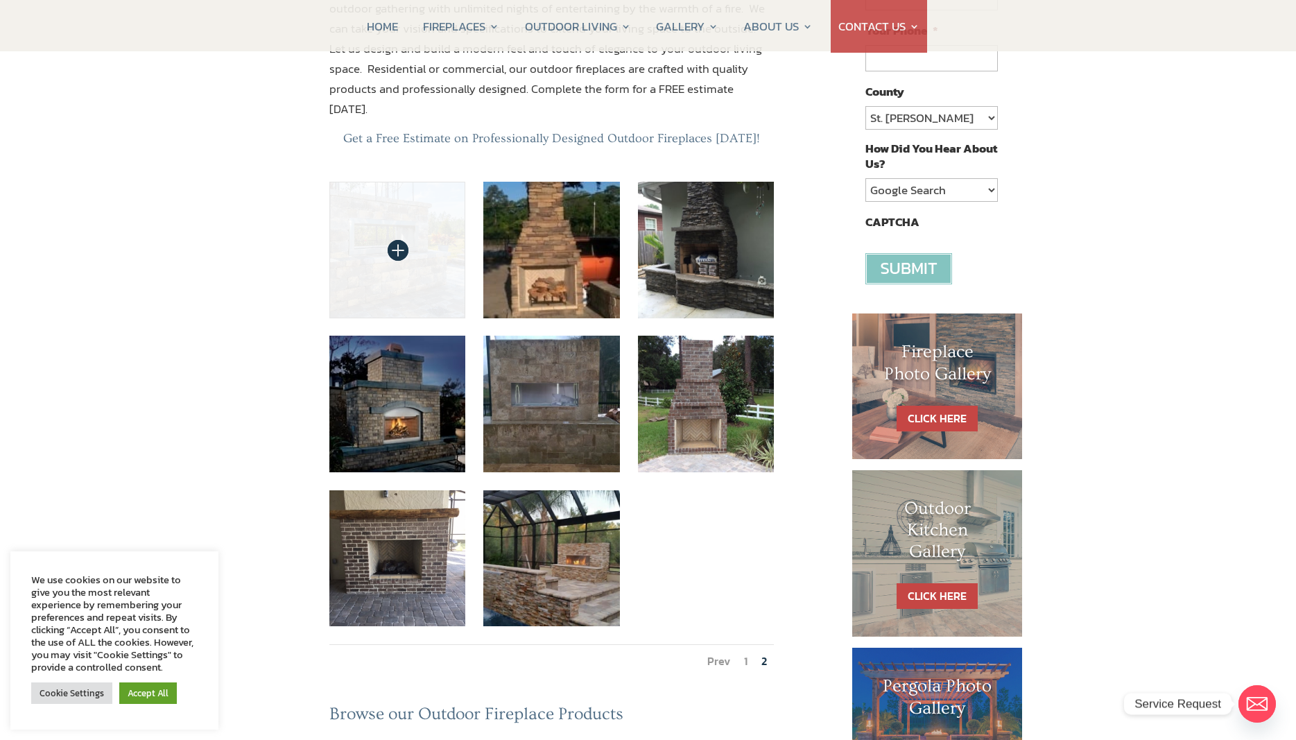
click at [404, 182] on img at bounding box center [397, 250] width 137 height 137
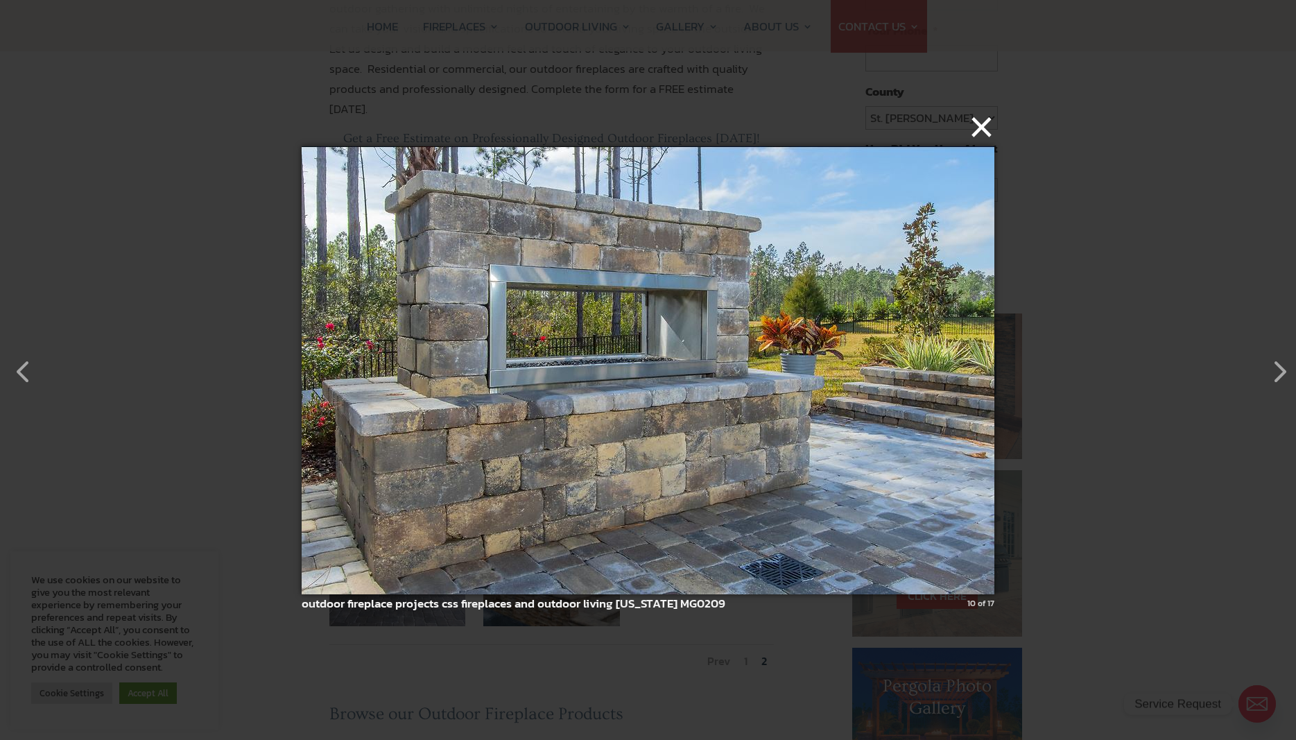
click at [981, 128] on button "×" at bounding box center [652, 127] width 693 height 31
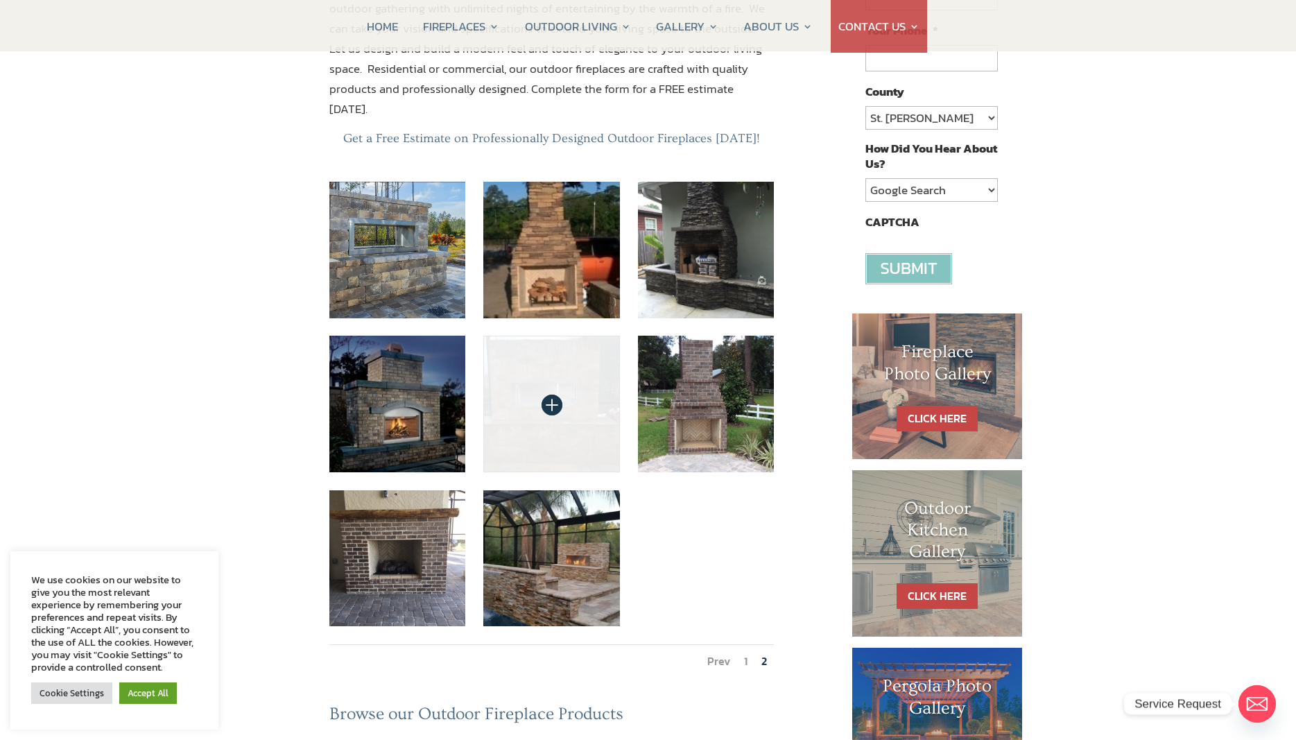
click at [600, 352] on img at bounding box center [551, 404] width 137 height 137
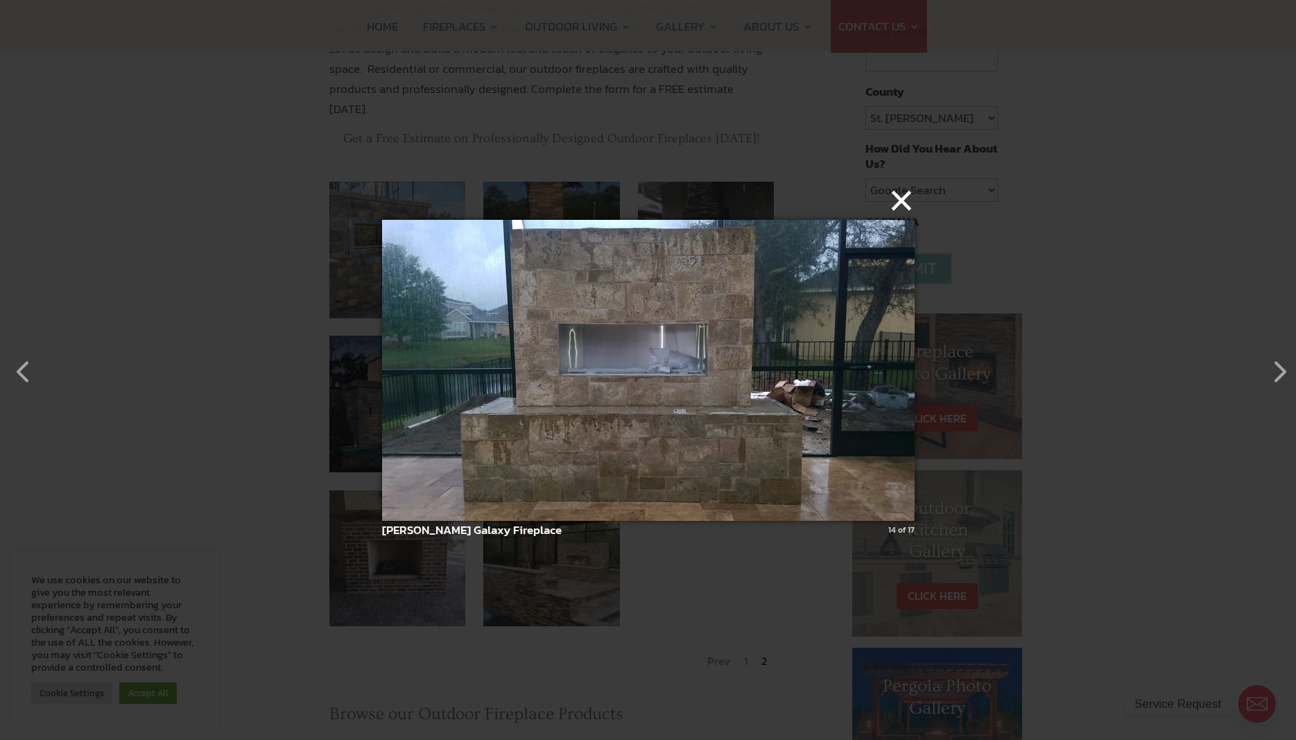
click at [899, 204] on button "×" at bounding box center [652, 200] width 532 height 31
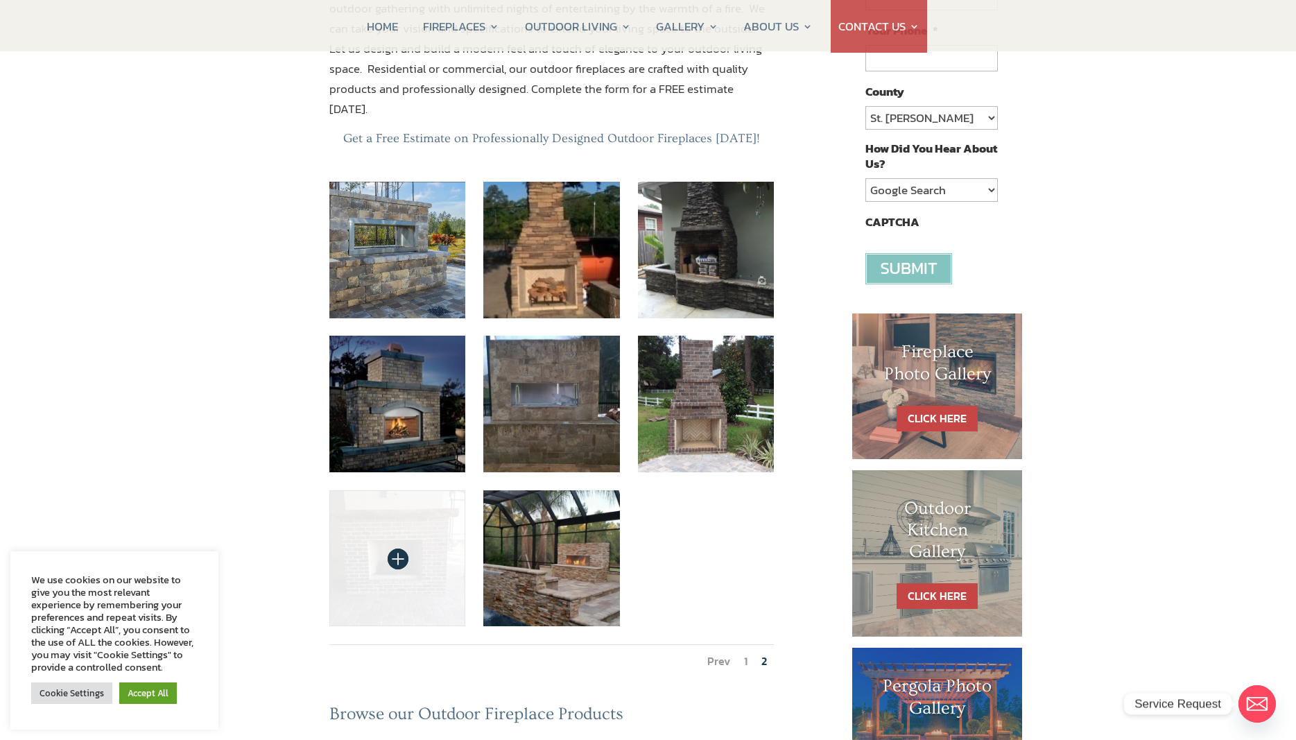
click at [380, 505] on img at bounding box center [397, 558] width 137 height 137
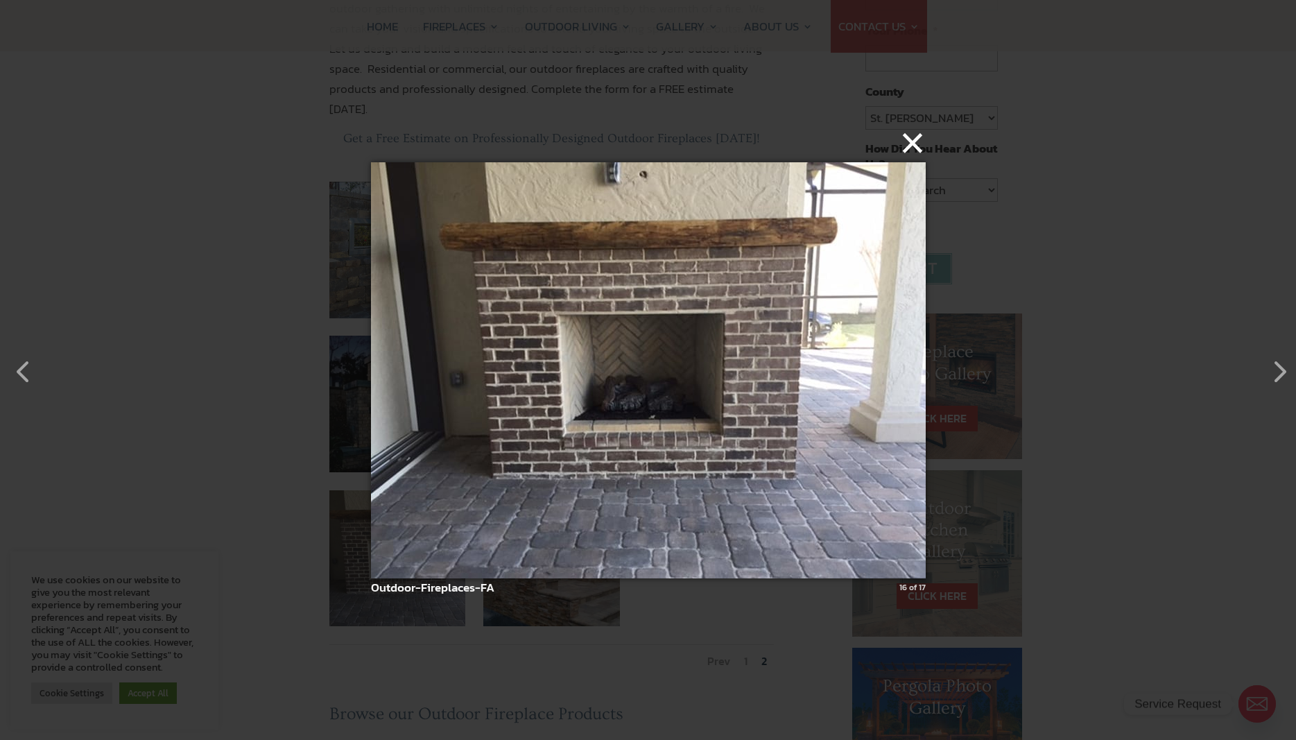
click at [908, 145] on button "×" at bounding box center [652, 143] width 555 height 31
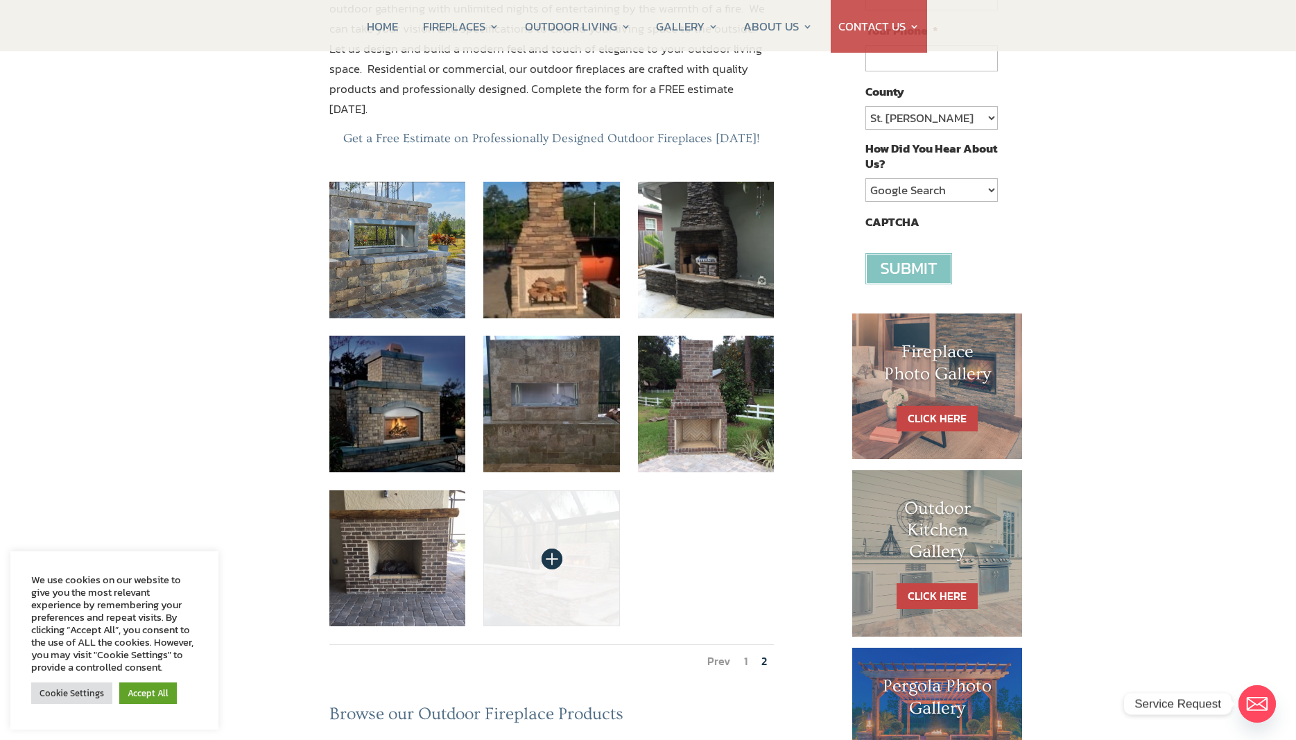
click at [553, 490] on img at bounding box center [551, 558] width 137 height 137
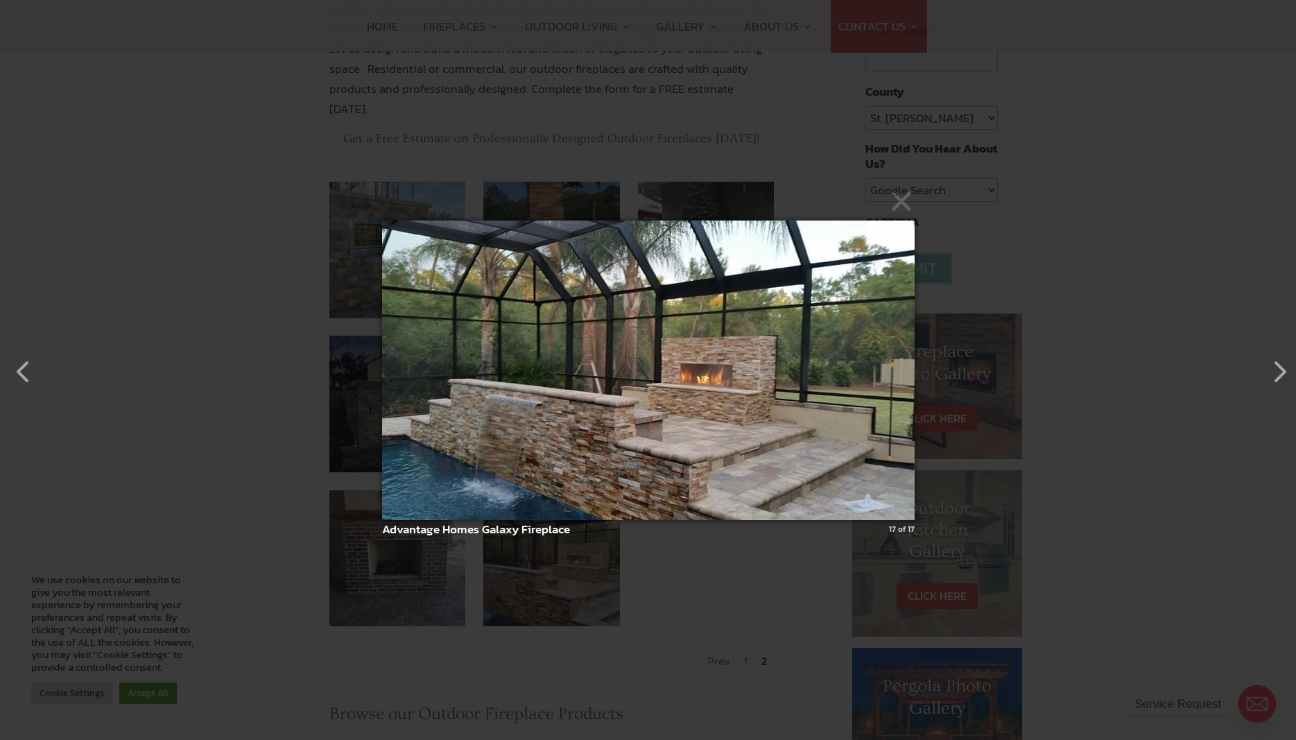
click at [740, 383] on img at bounding box center [648, 370] width 532 height 355
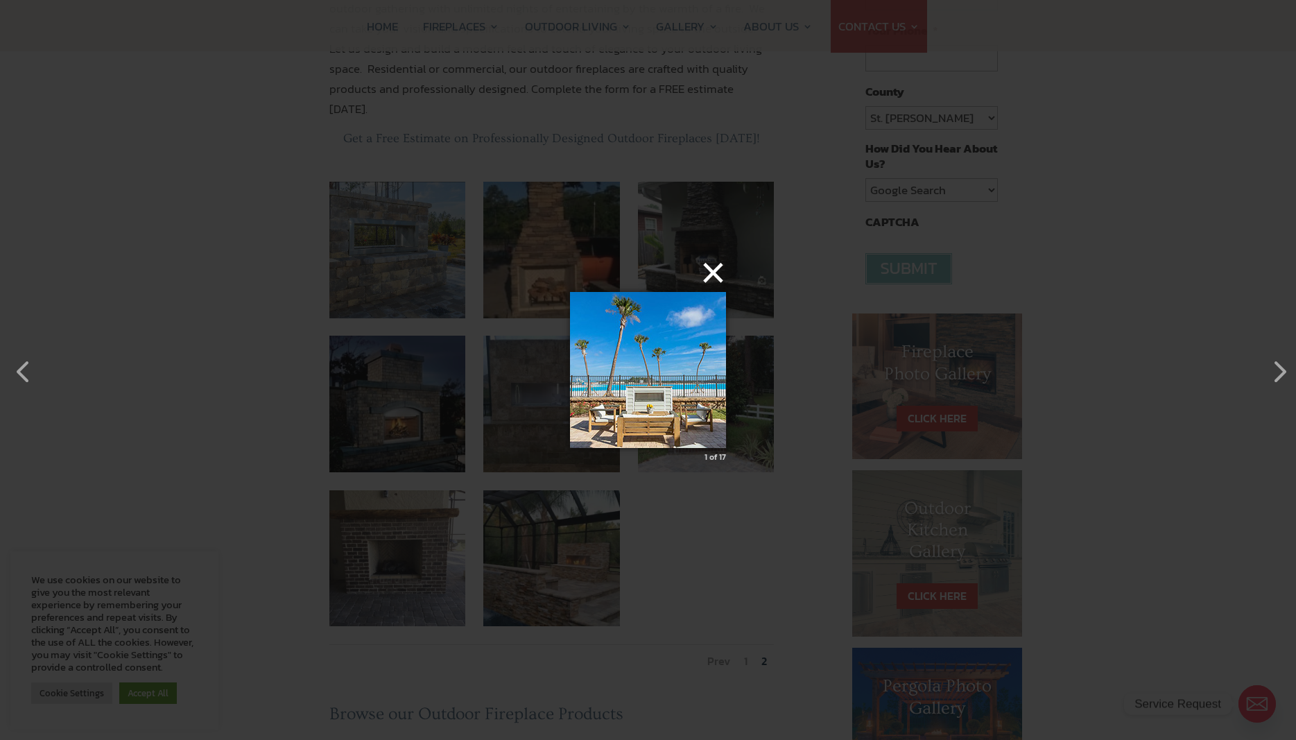
click at [717, 270] on button "×" at bounding box center [652, 272] width 156 height 31
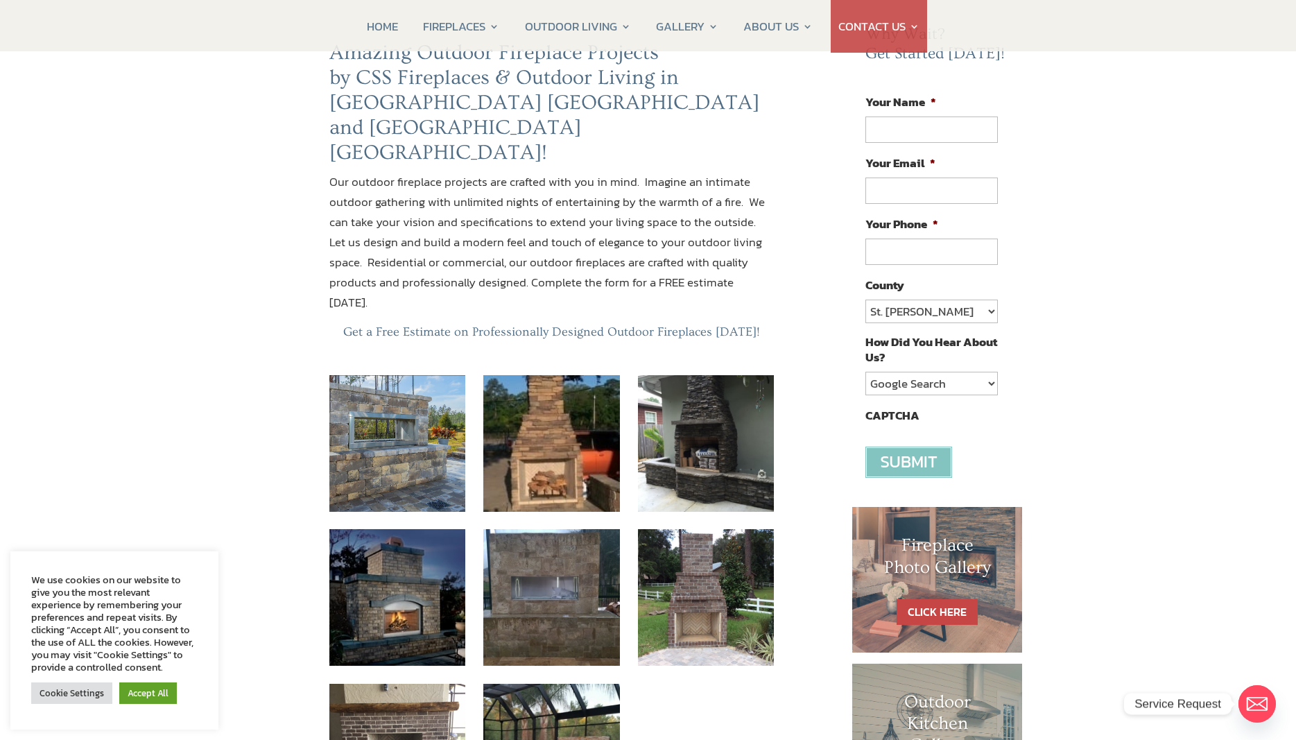
scroll to position [283, 0]
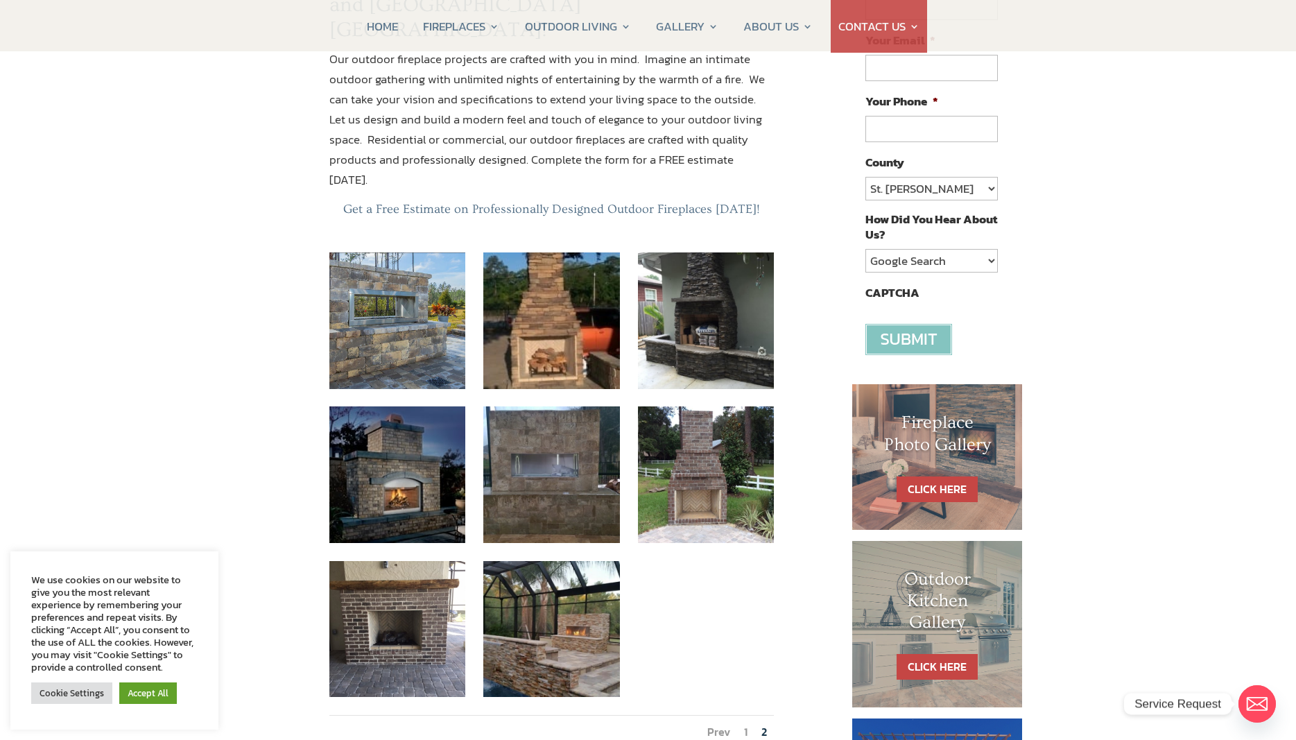
click at [737, 716] on li "1" at bounding box center [745, 732] width 17 height 32
click at [718, 723] on link "Prev" at bounding box center [718, 731] width 23 height 17
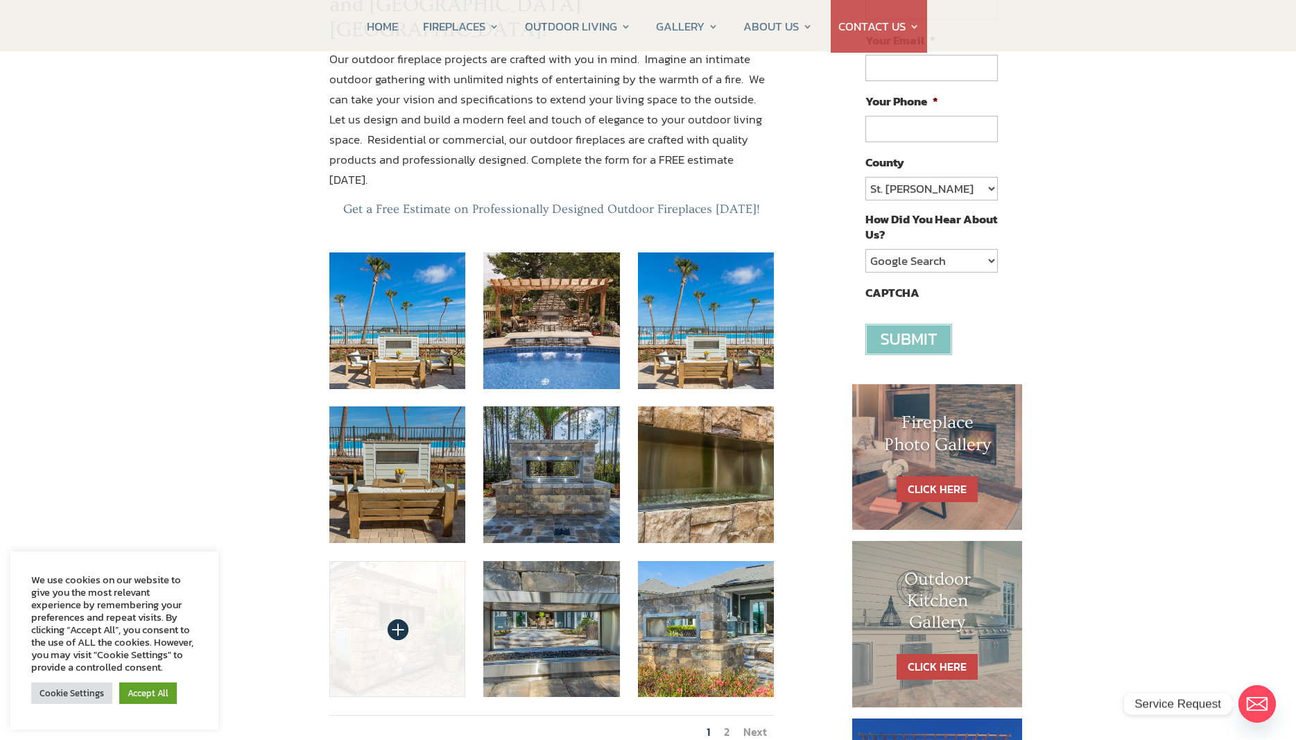
click at [451, 573] on img at bounding box center [397, 629] width 137 height 137
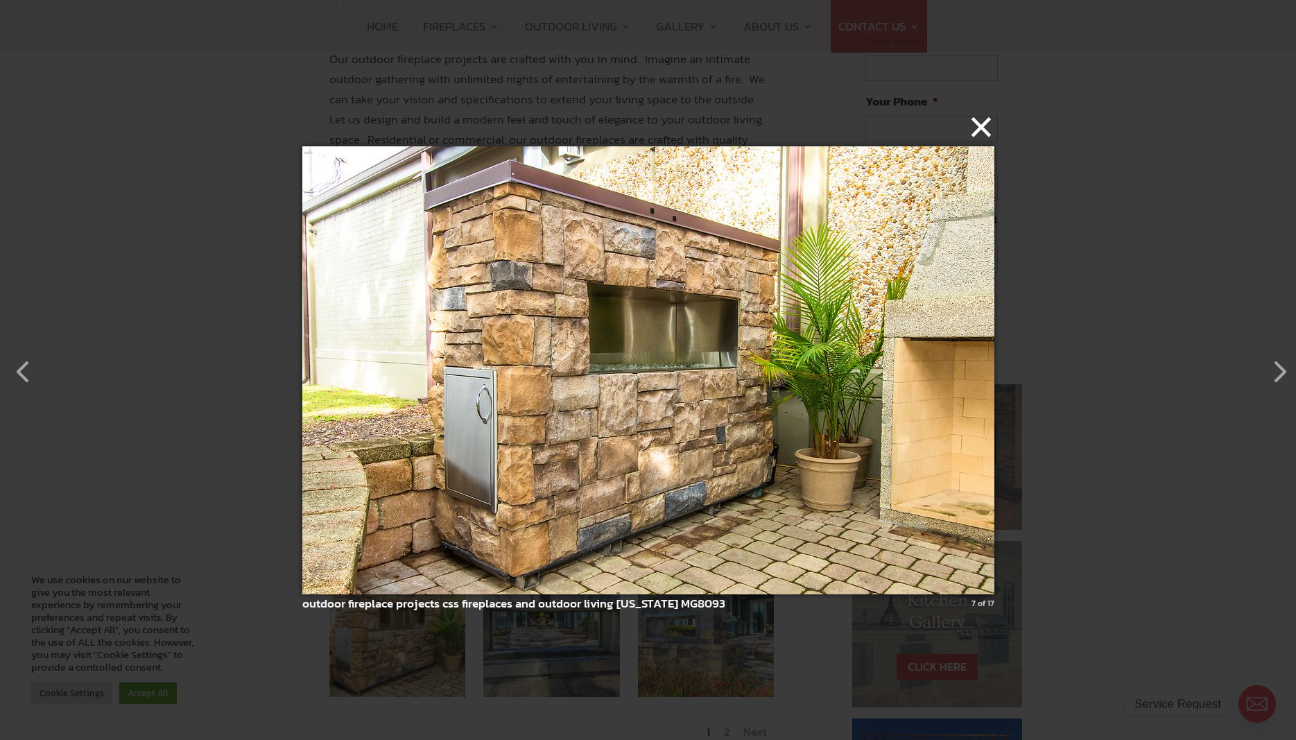
click at [985, 136] on button "×" at bounding box center [652, 127] width 692 height 31
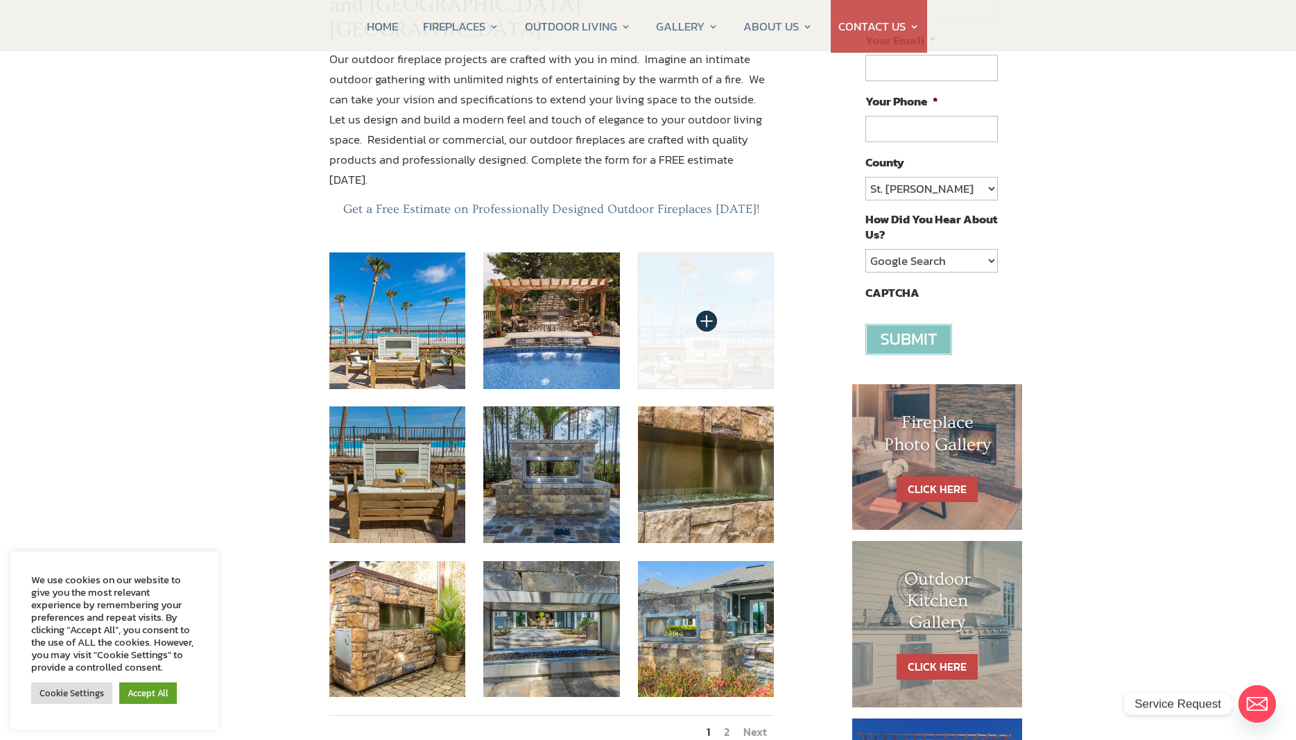
click at [728, 253] on img at bounding box center [706, 320] width 137 height 137
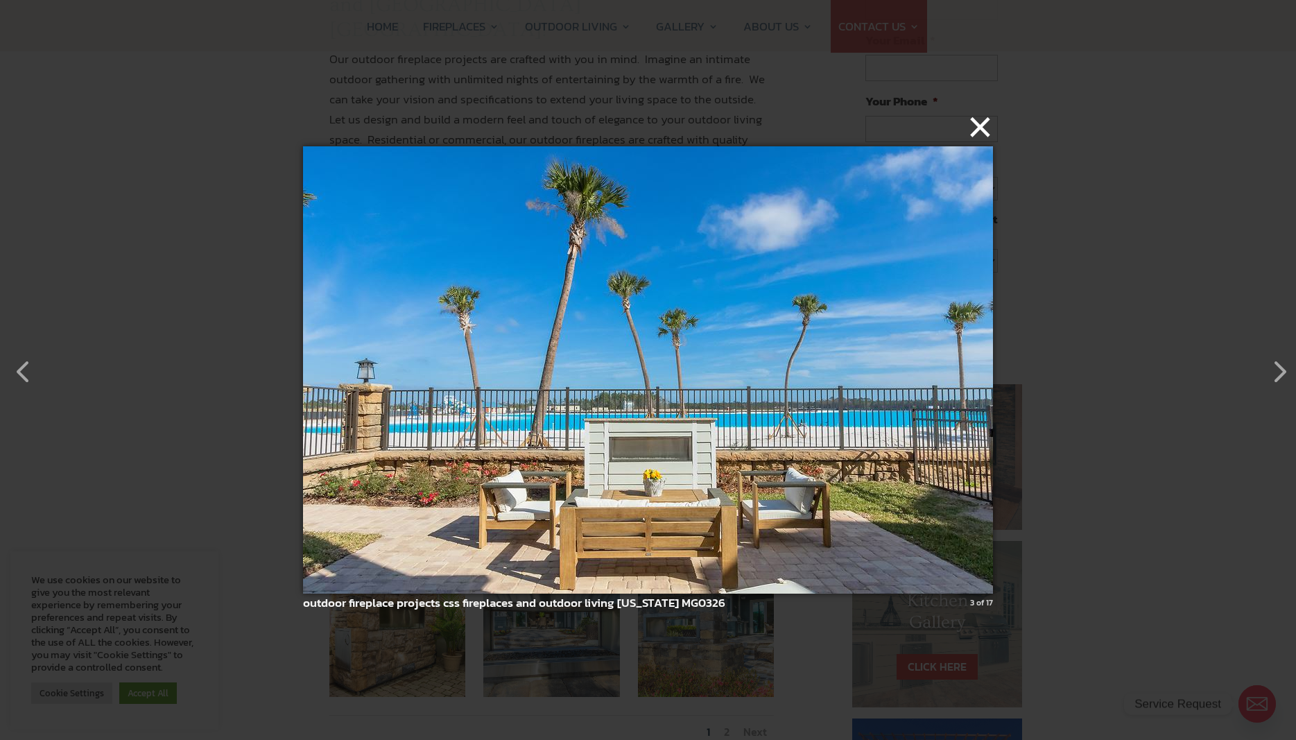
click at [977, 129] on button "×" at bounding box center [652, 127] width 690 height 31
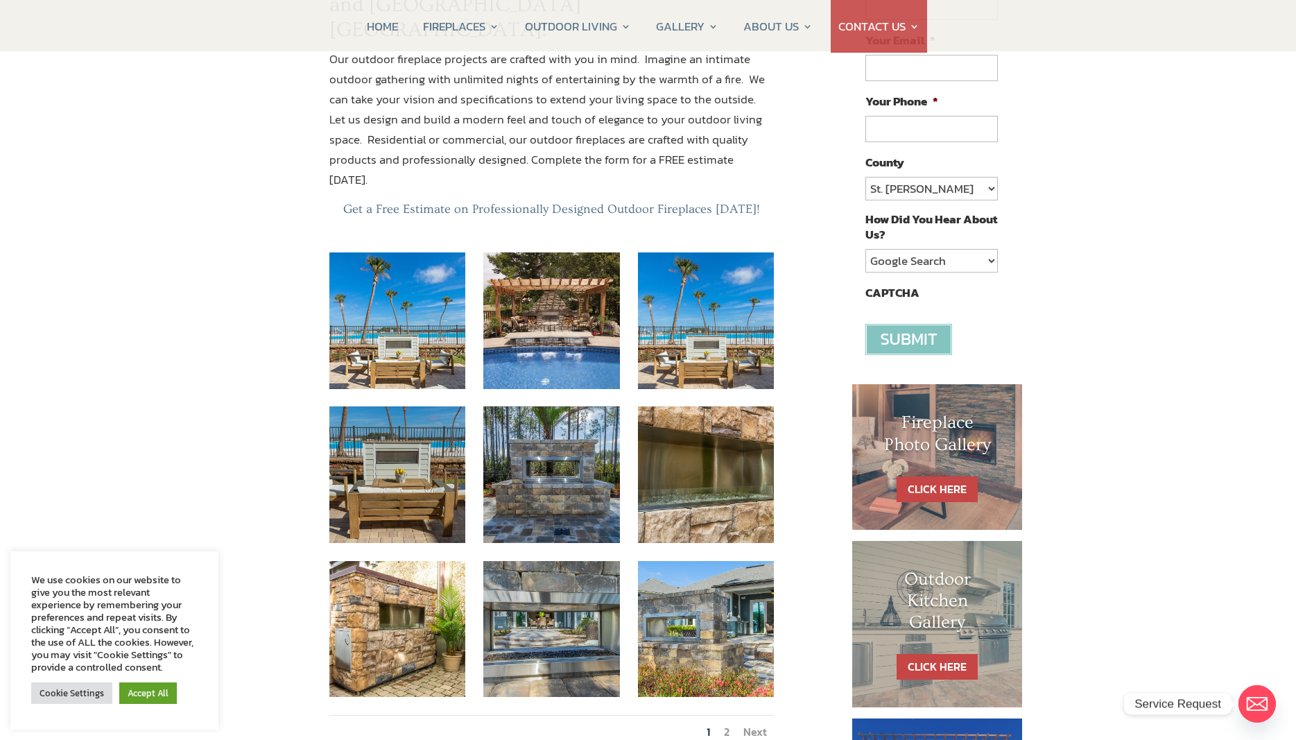
click at [742, 716] on li "Next" at bounding box center [754, 732] width 37 height 32
click at [729, 723] on link "2" at bounding box center [727, 731] width 6 height 17
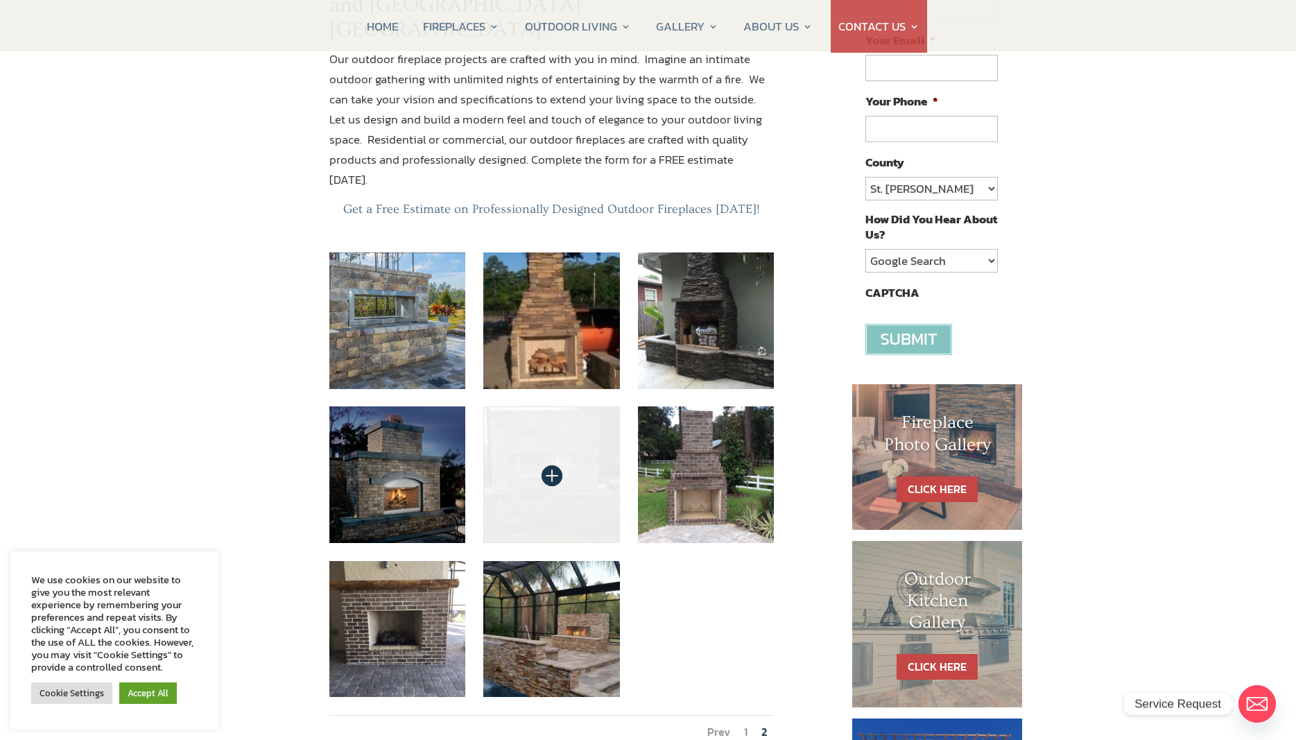
click at [506, 406] on img at bounding box center [551, 474] width 137 height 137
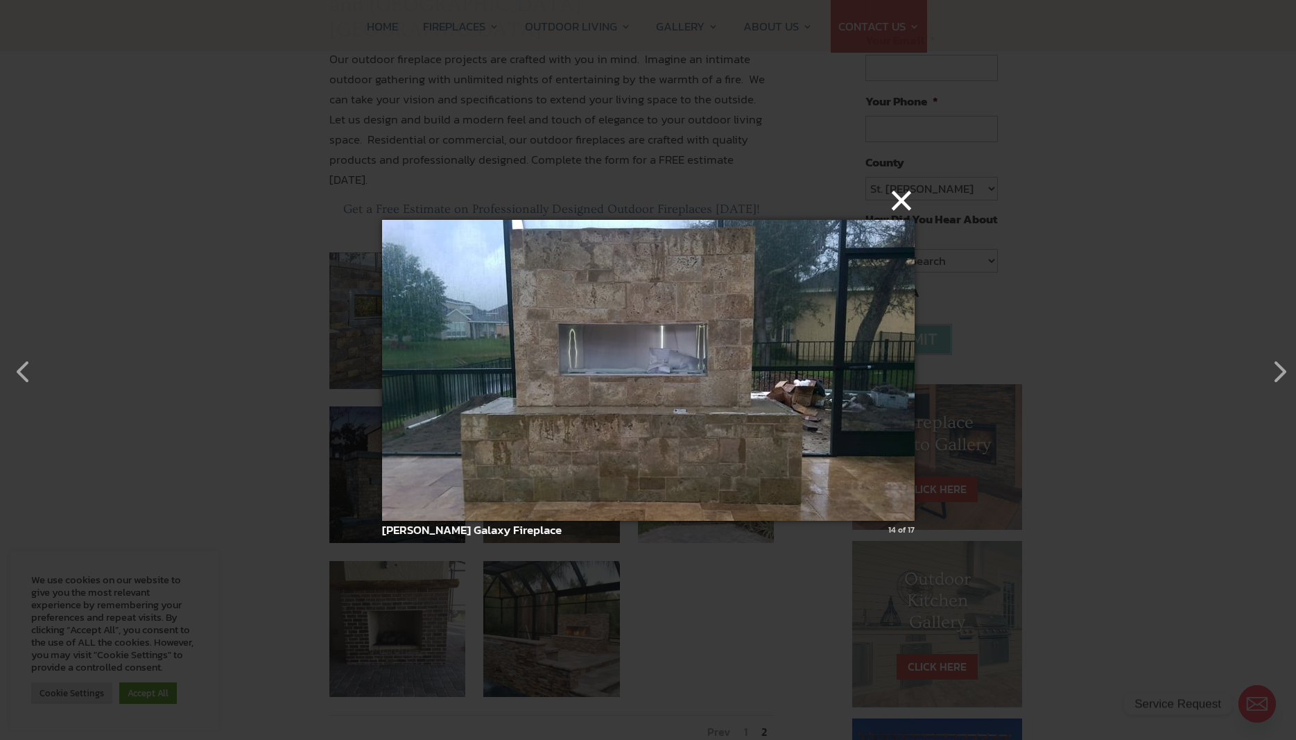
click at [896, 191] on button "×" at bounding box center [652, 200] width 532 height 31
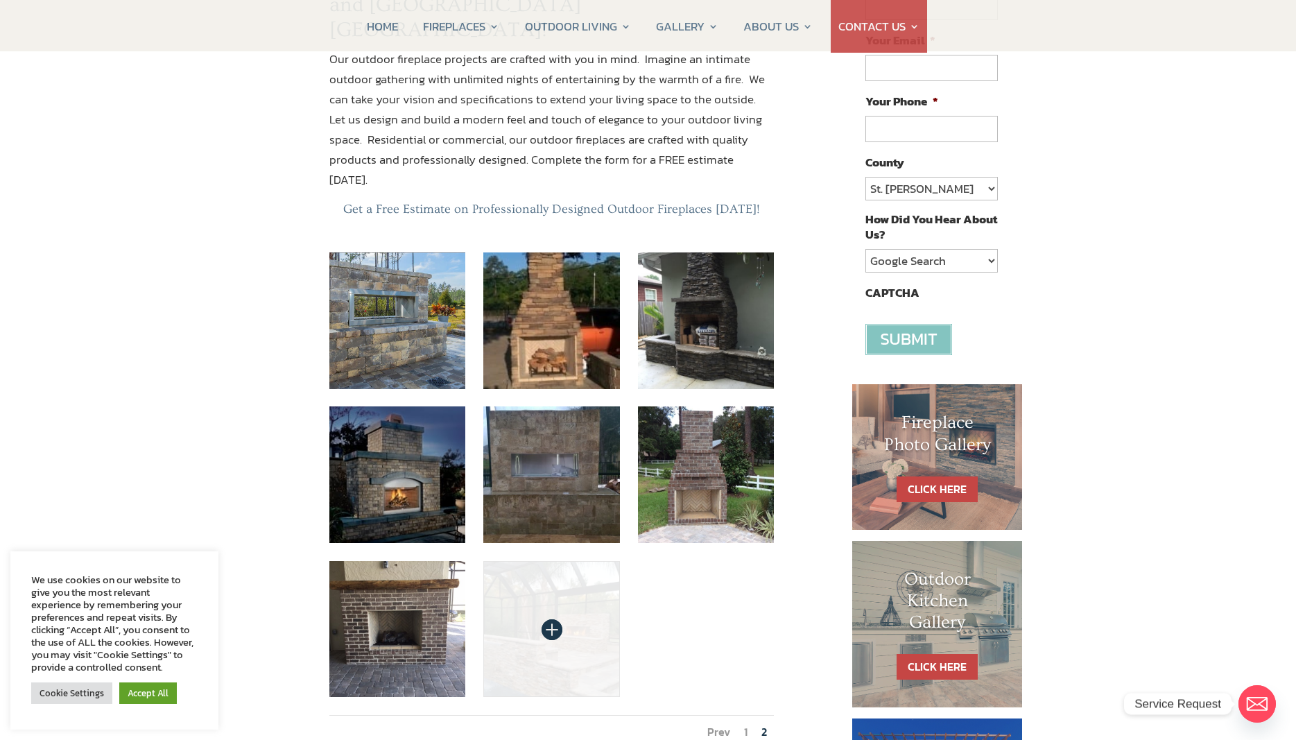
click at [546, 561] on img at bounding box center [551, 629] width 137 height 137
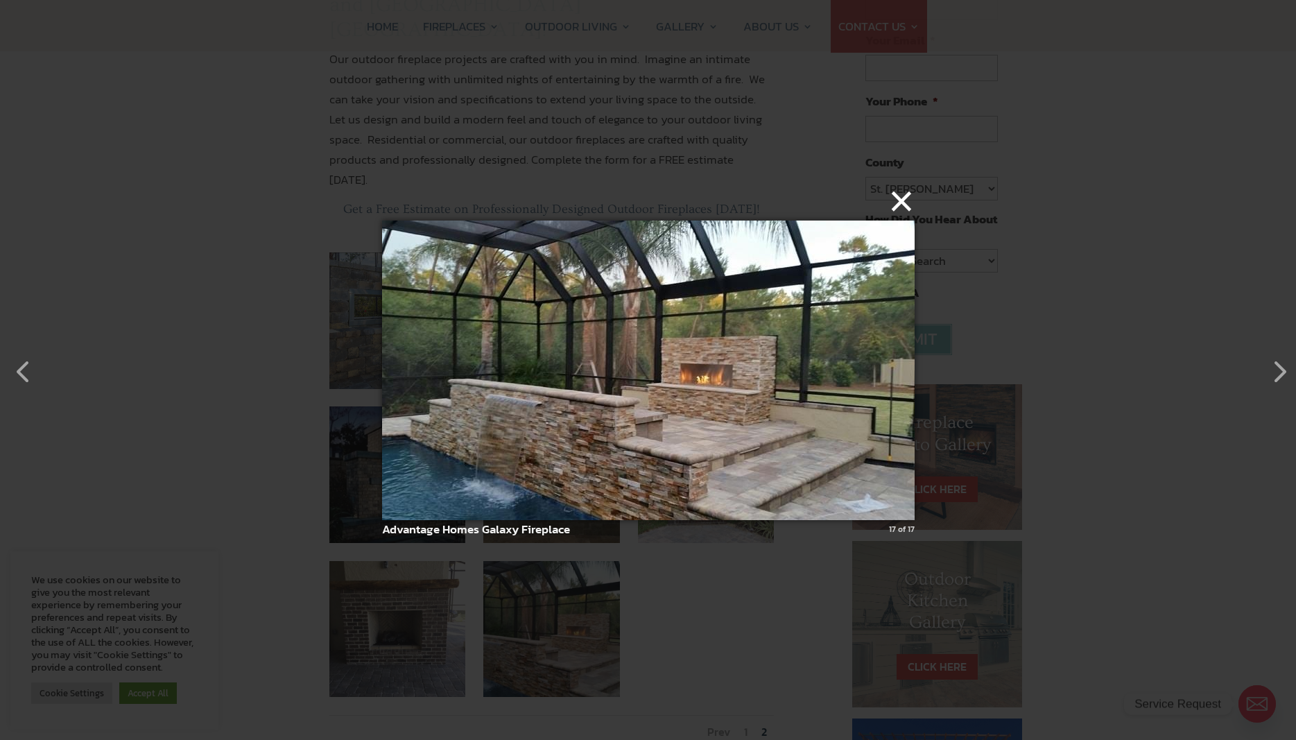
click at [905, 205] on button "×" at bounding box center [652, 201] width 532 height 31
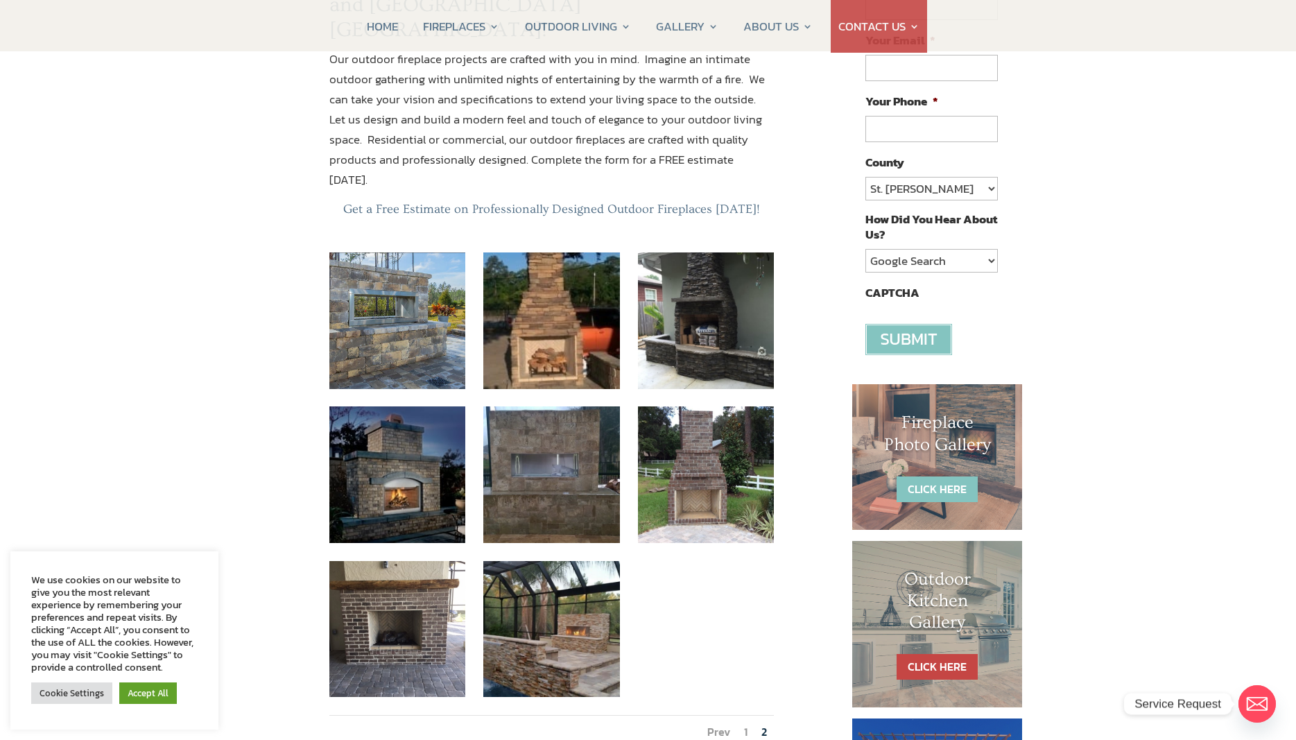
click at [963, 487] on link "CLICK HERE" at bounding box center [937, 489] width 81 height 26
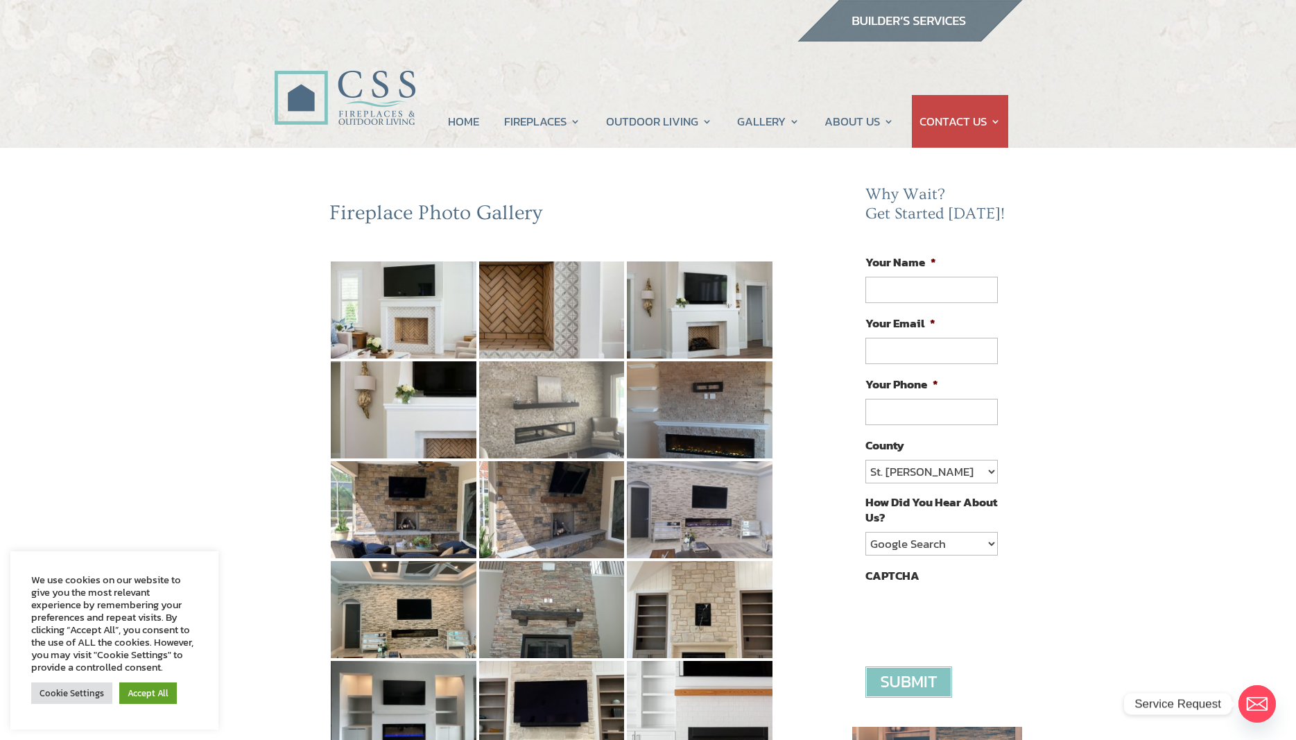
click at [553, 425] on img at bounding box center [552, 409] width 146 height 97
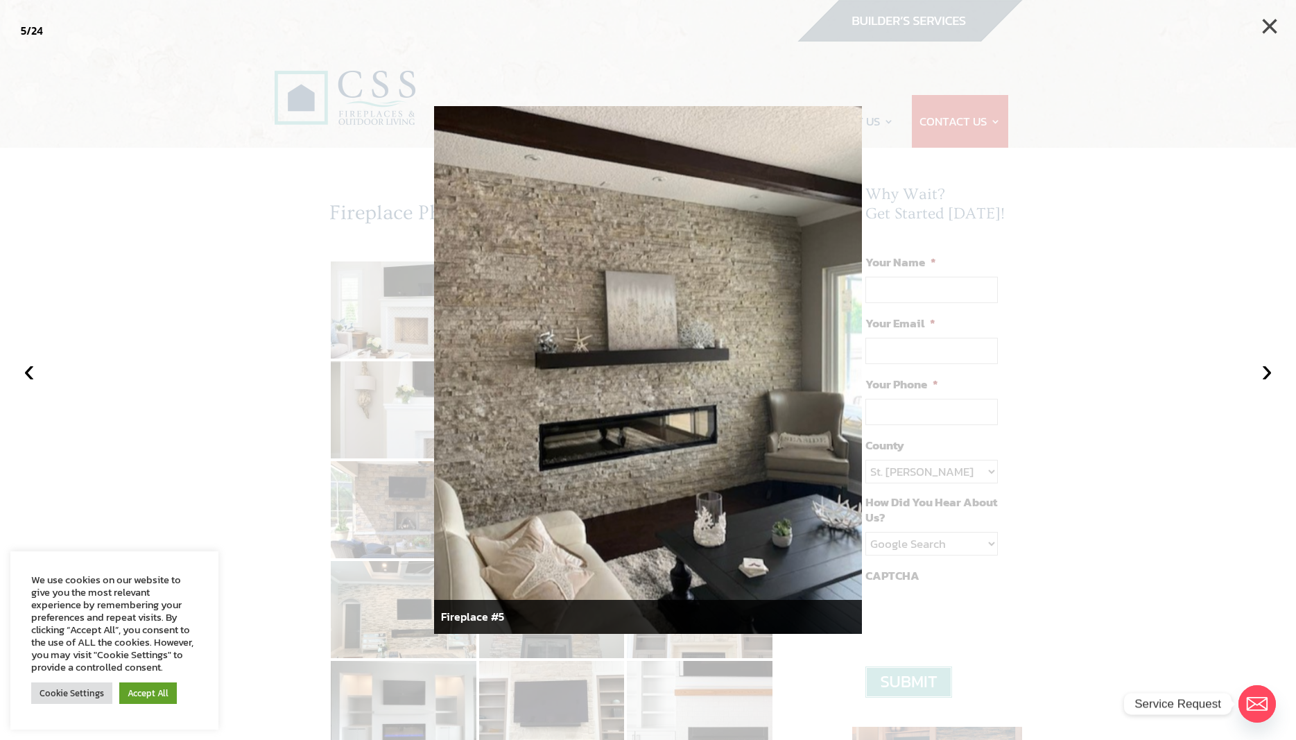
click at [1271, 27] on button "×" at bounding box center [1269, 26] width 31 height 31
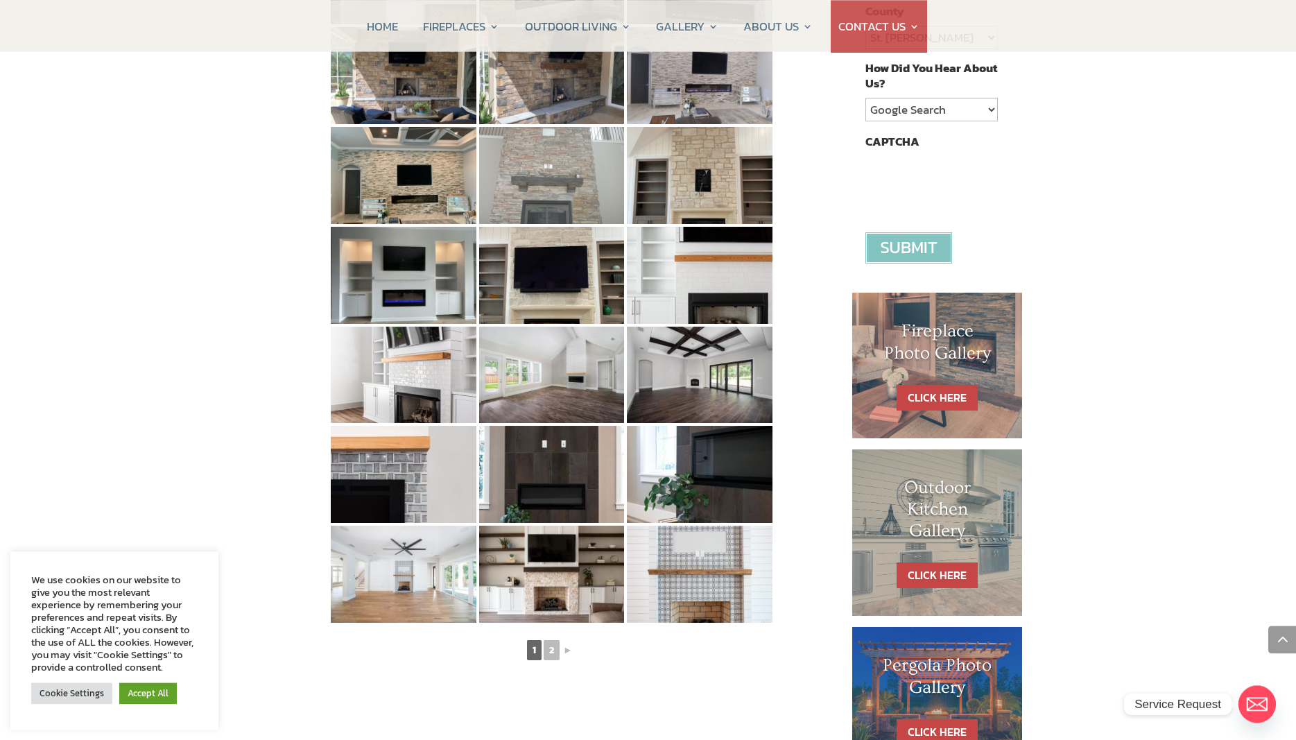
scroll to position [566, 0]
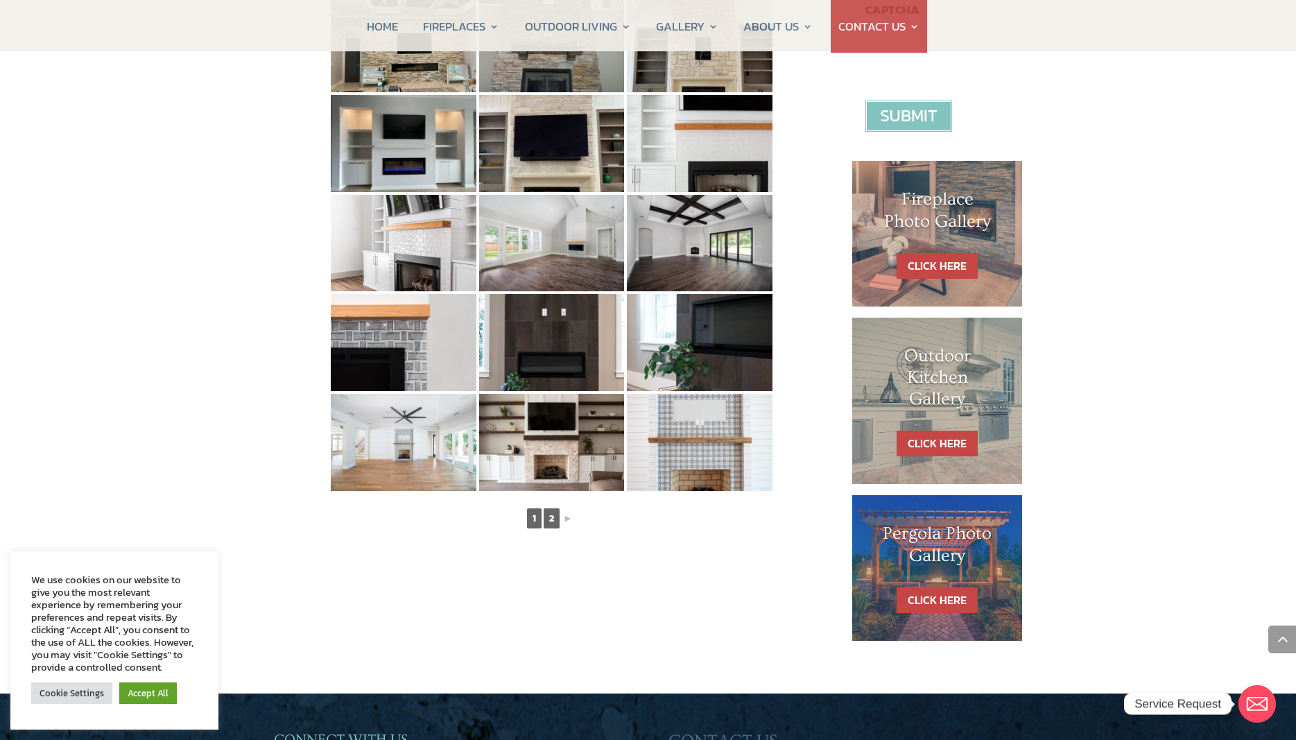
click at [551, 522] on link "2" at bounding box center [552, 518] width 16 height 20
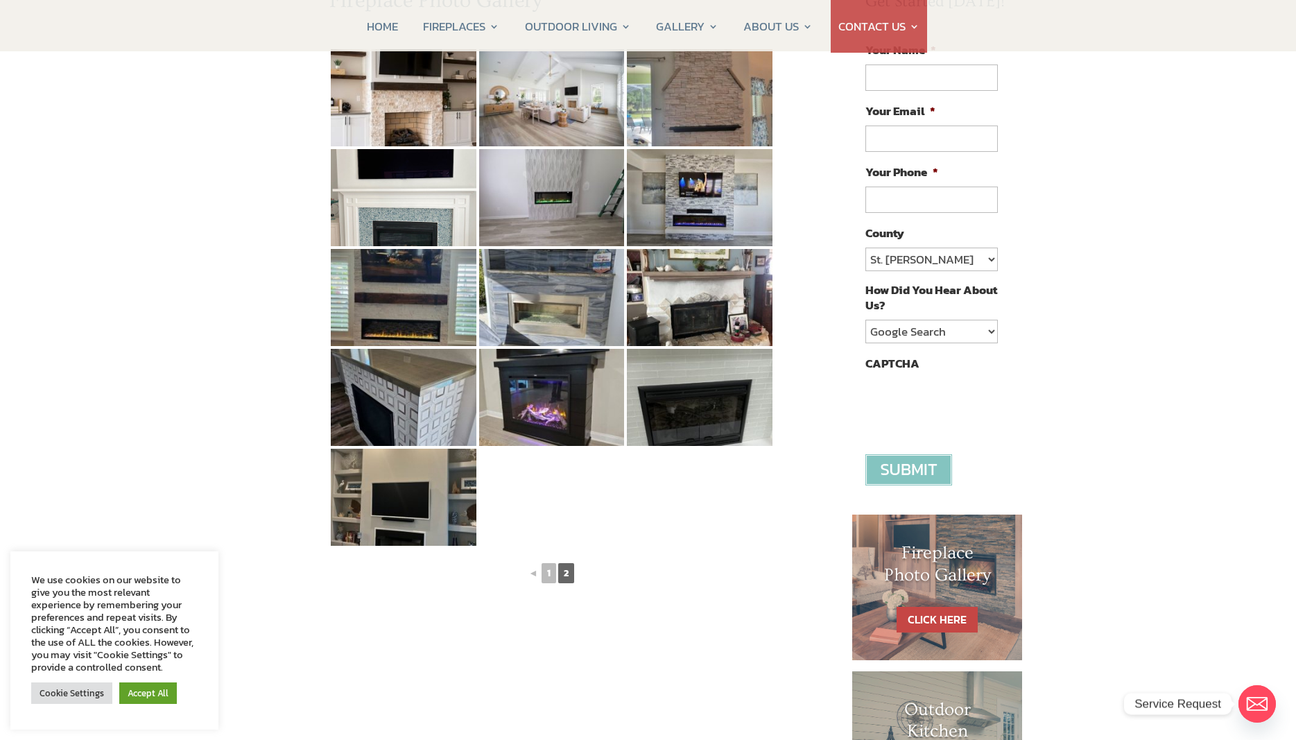
scroll to position [0, 0]
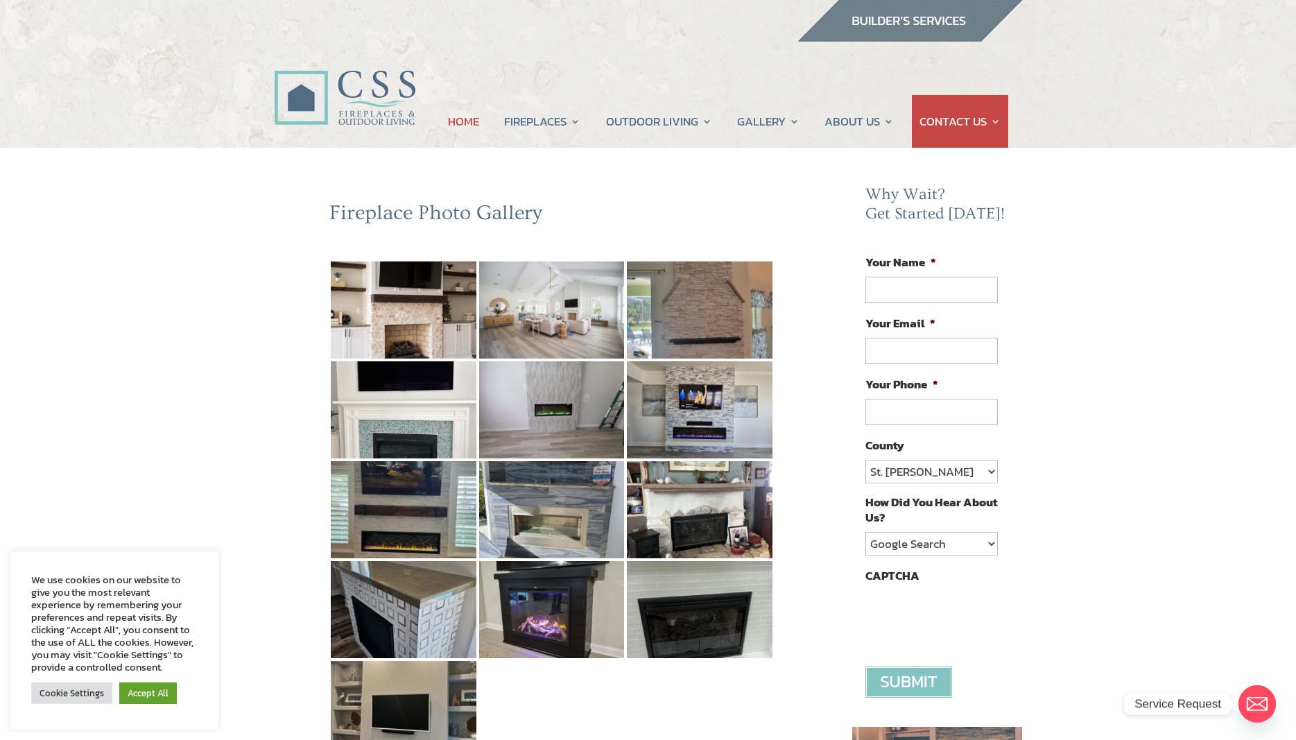
click at [461, 125] on link "HOME" at bounding box center [463, 121] width 31 height 53
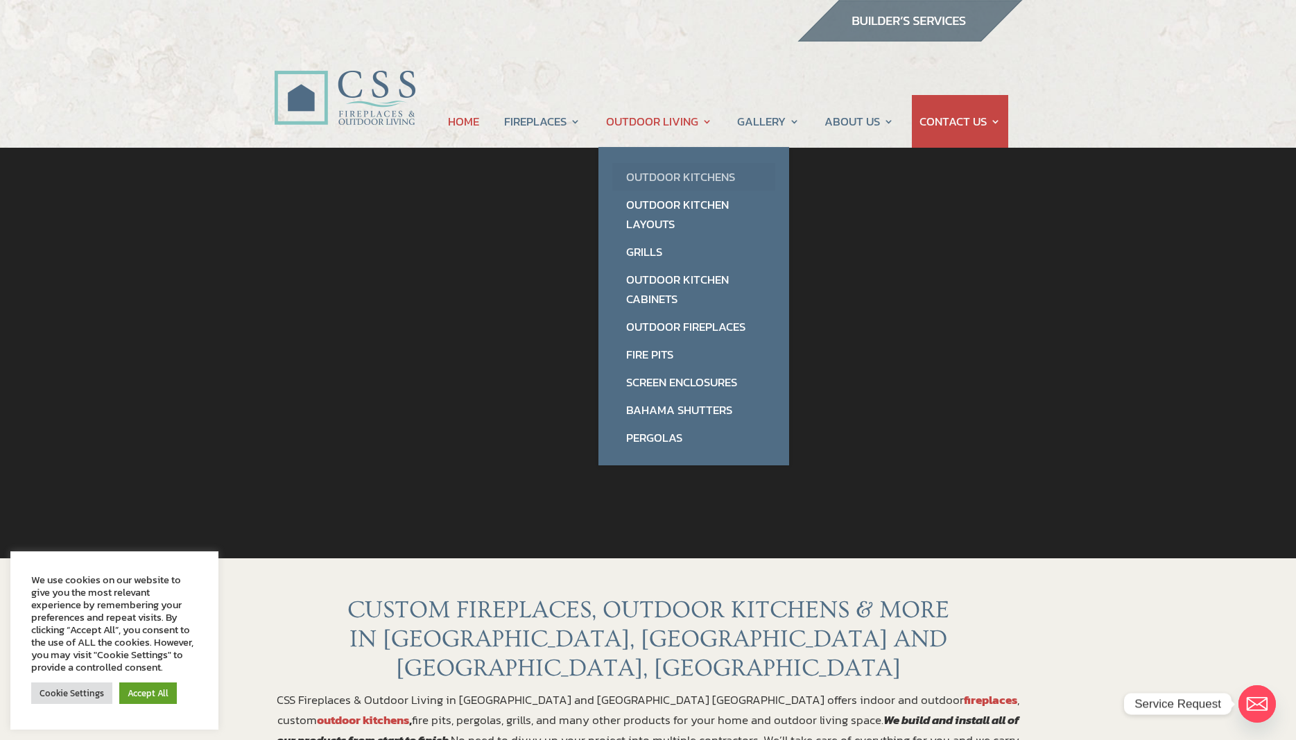
click at [674, 175] on link "Outdoor Kitchens" at bounding box center [693, 177] width 163 height 28
